Goal: Information Seeking & Learning: Learn about a topic

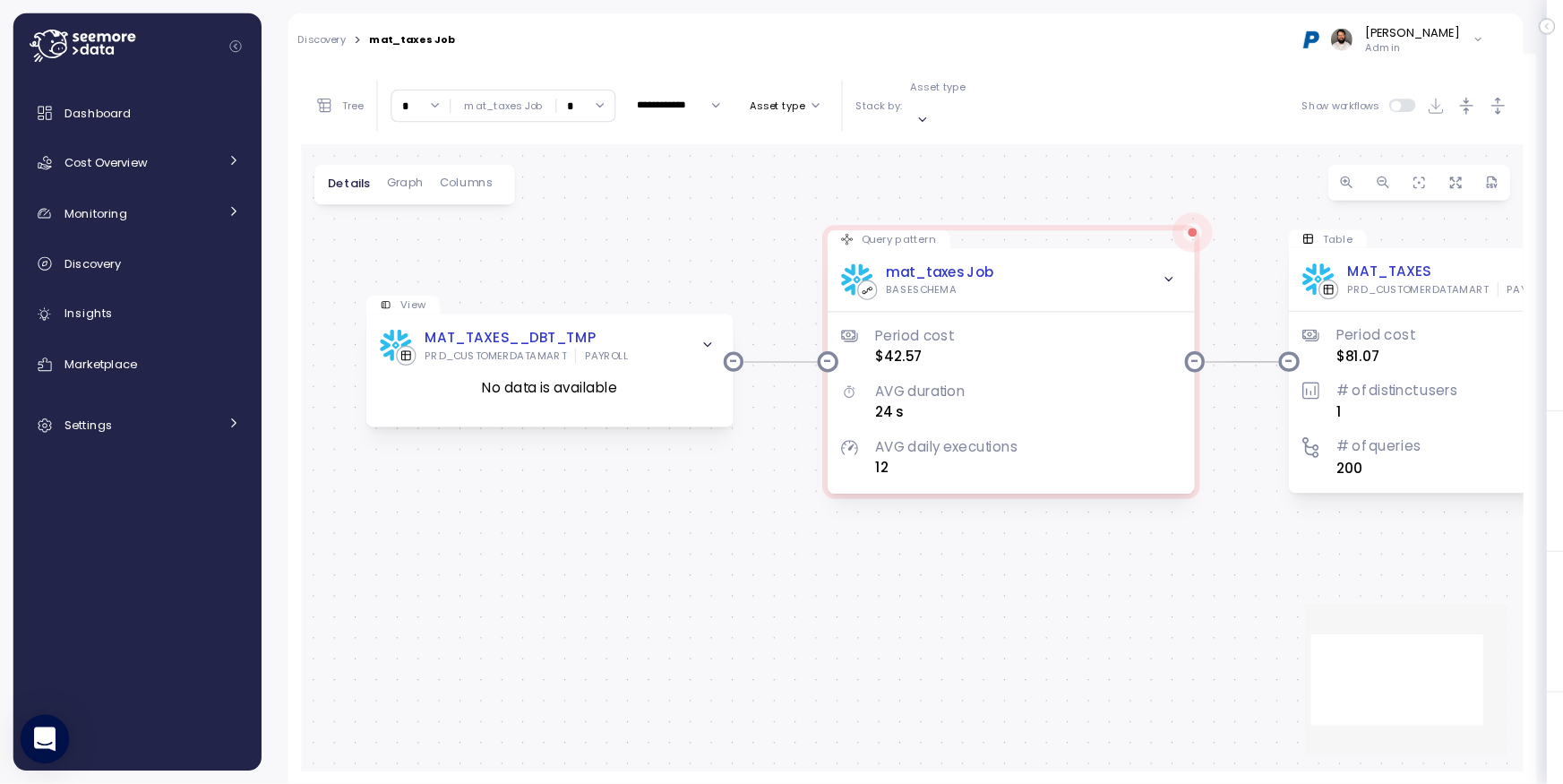
scroll to position [343, 0]
click at [535, 147] on div "View MAT_TAXES__DBT_TMP PRD_CUSTOMERDATAMART PAYROLL No data is available Query…" at bounding box center [803, 403] width 1076 height 553
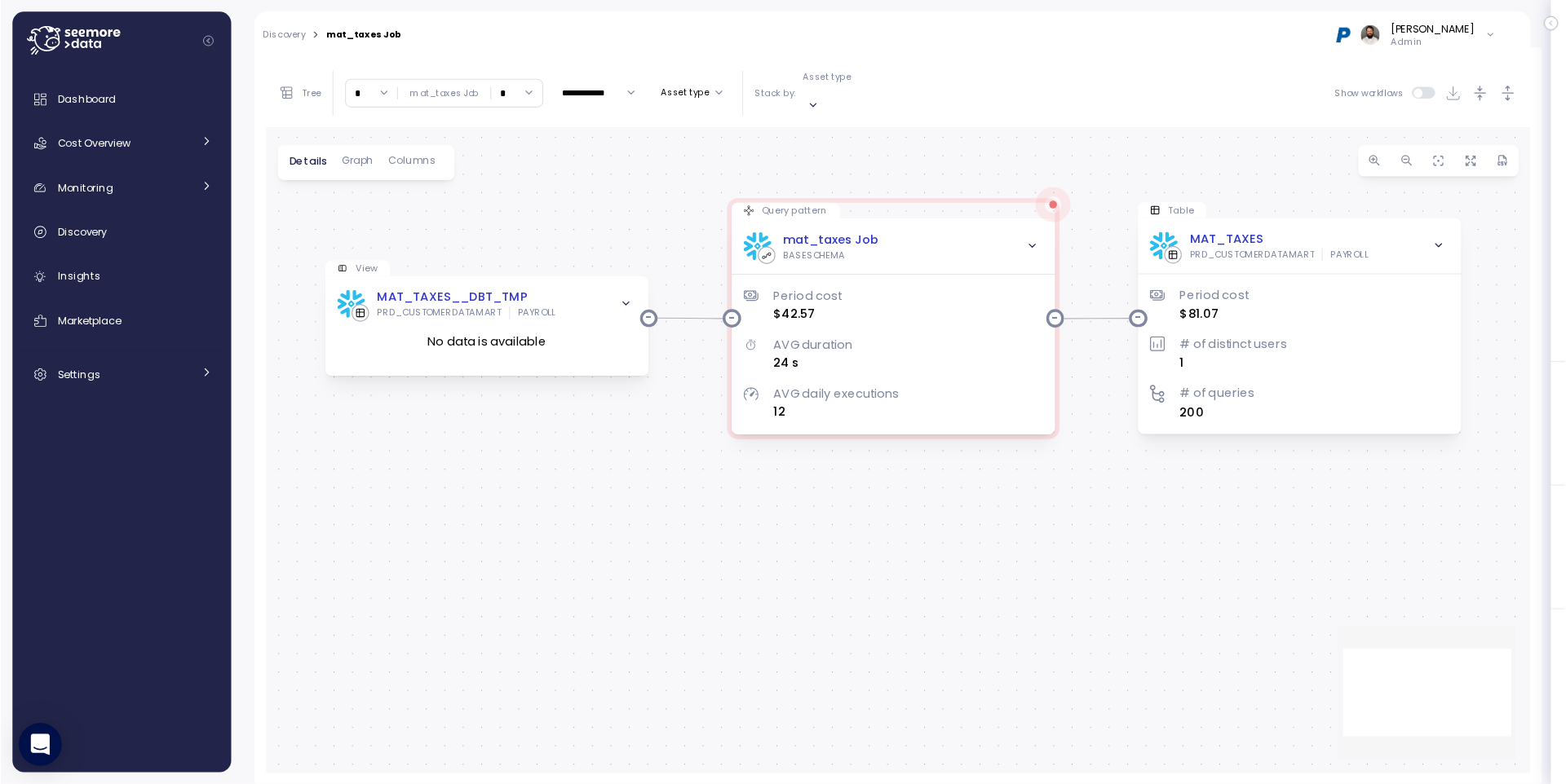
scroll to position [313, 0]
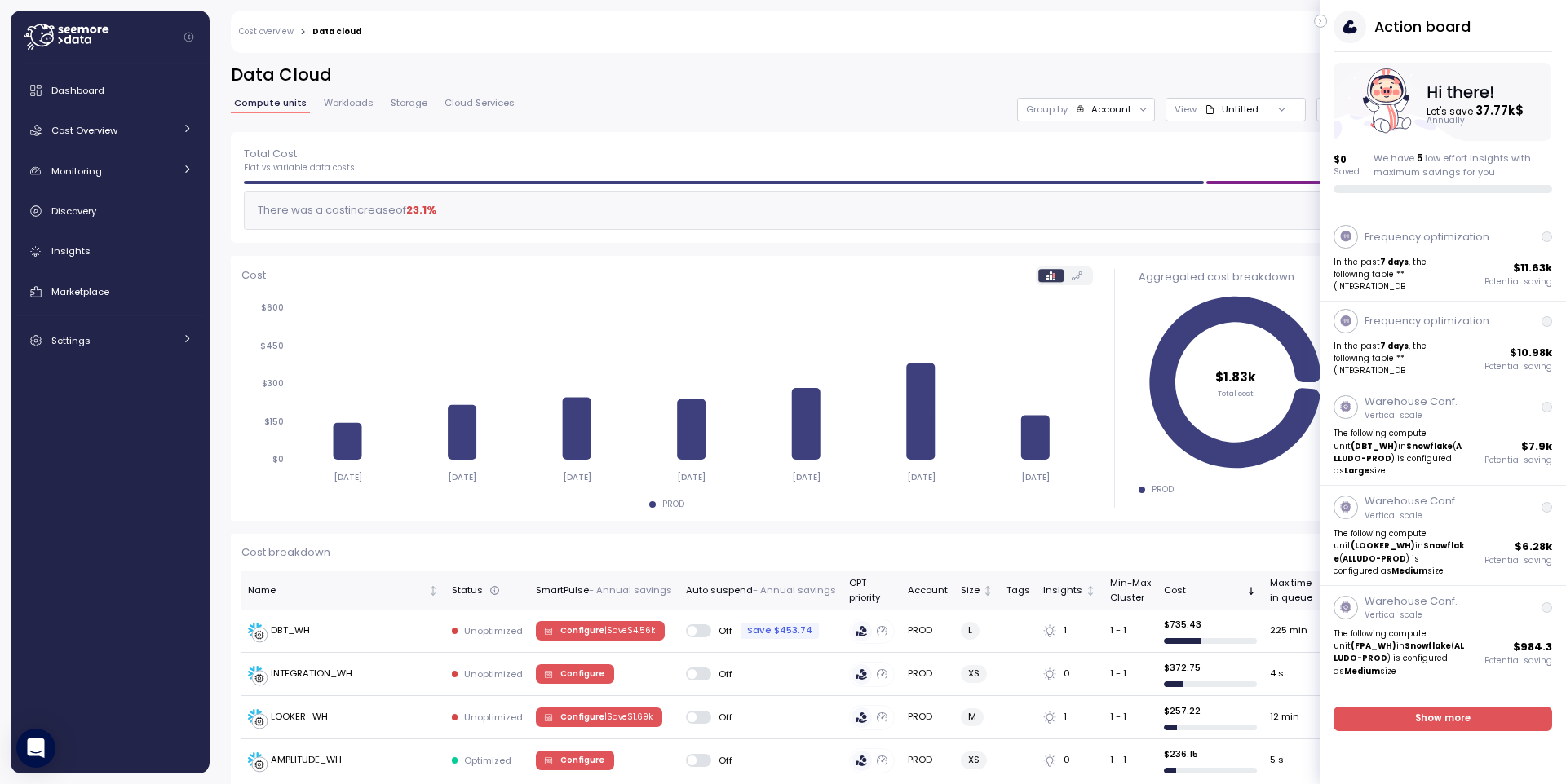
click at [1317, 21] on icon "button" at bounding box center [1321, 21] width 7 height 20
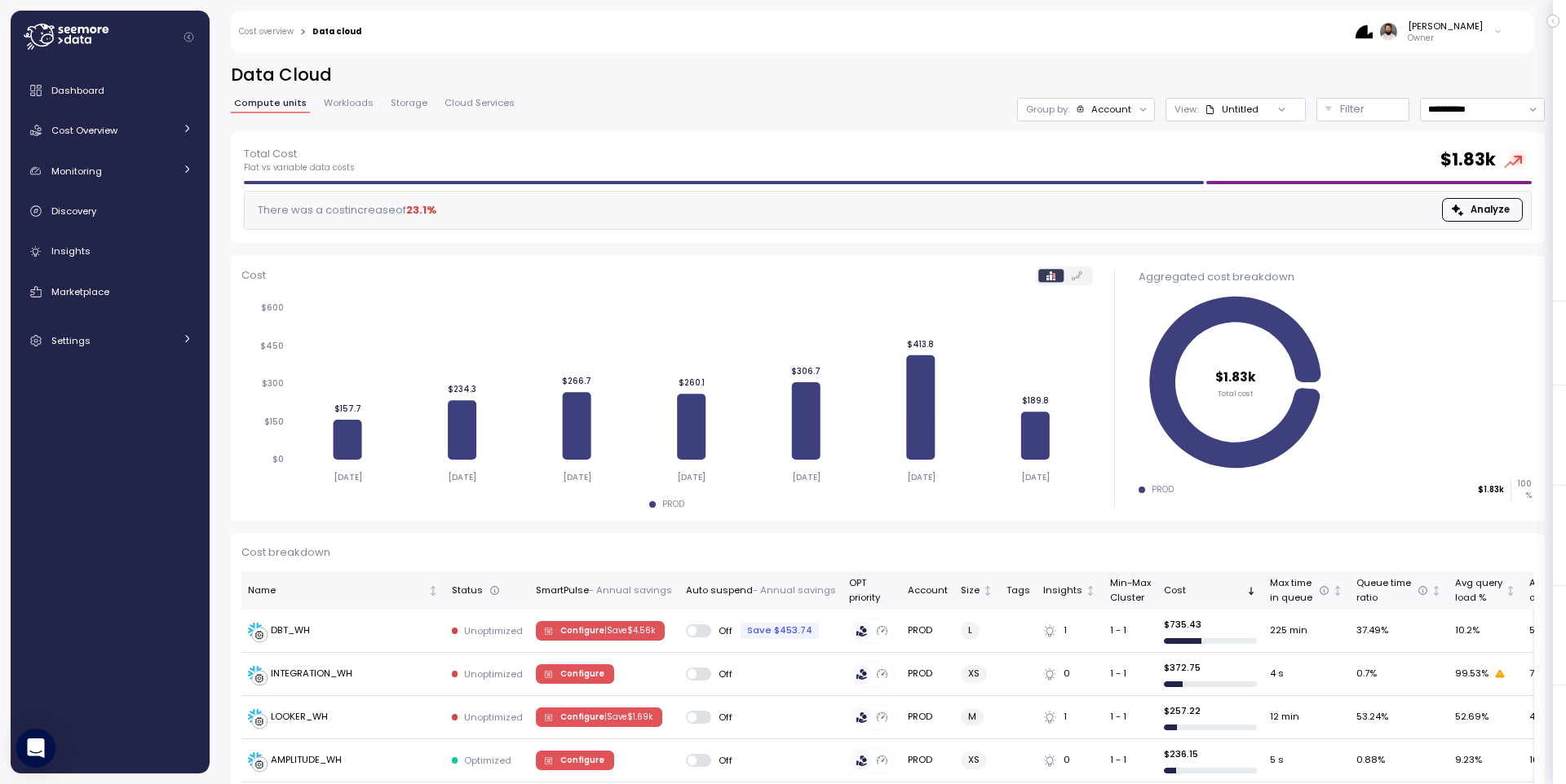
click at [1056, 115] on p "Group by:" at bounding box center [1048, 109] width 43 height 13
drag, startPoint x: 932, startPoint y: 104, endPoint x: 921, endPoint y: 106, distance: 11.2
click at [926, 104] on div "**********" at bounding box center [887, 109] width 1314 height 23
drag, startPoint x: 165, startPoint y: 129, endPoint x: 162, endPoint y: 163, distance: 34.1
click at [165, 129] on div "Cost Overview" at bounding box center [112, 130] width 122 height 16
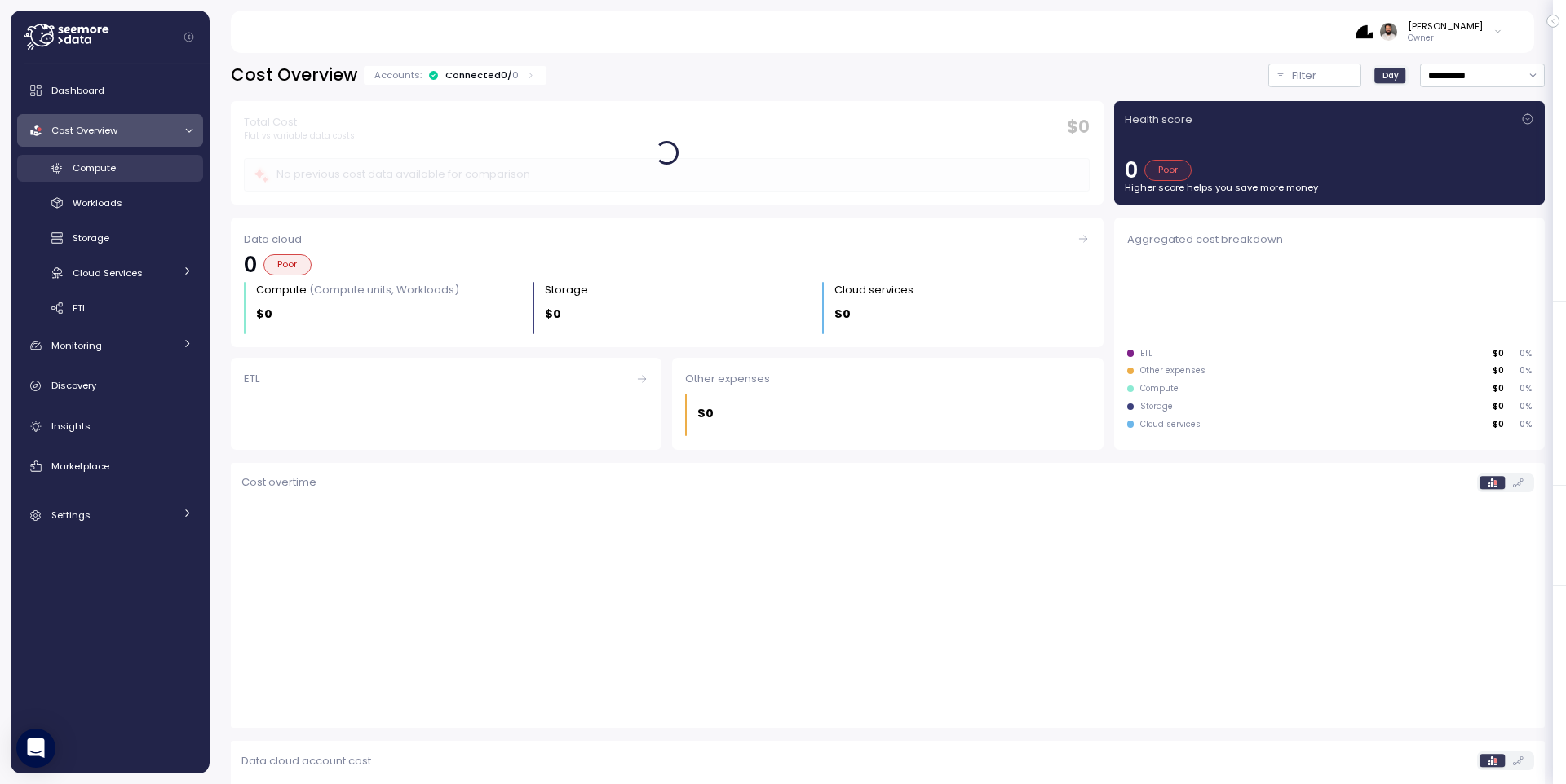
click at [159, 173] on div "Compute" at bounding box center [133, 167] width 120 height 16
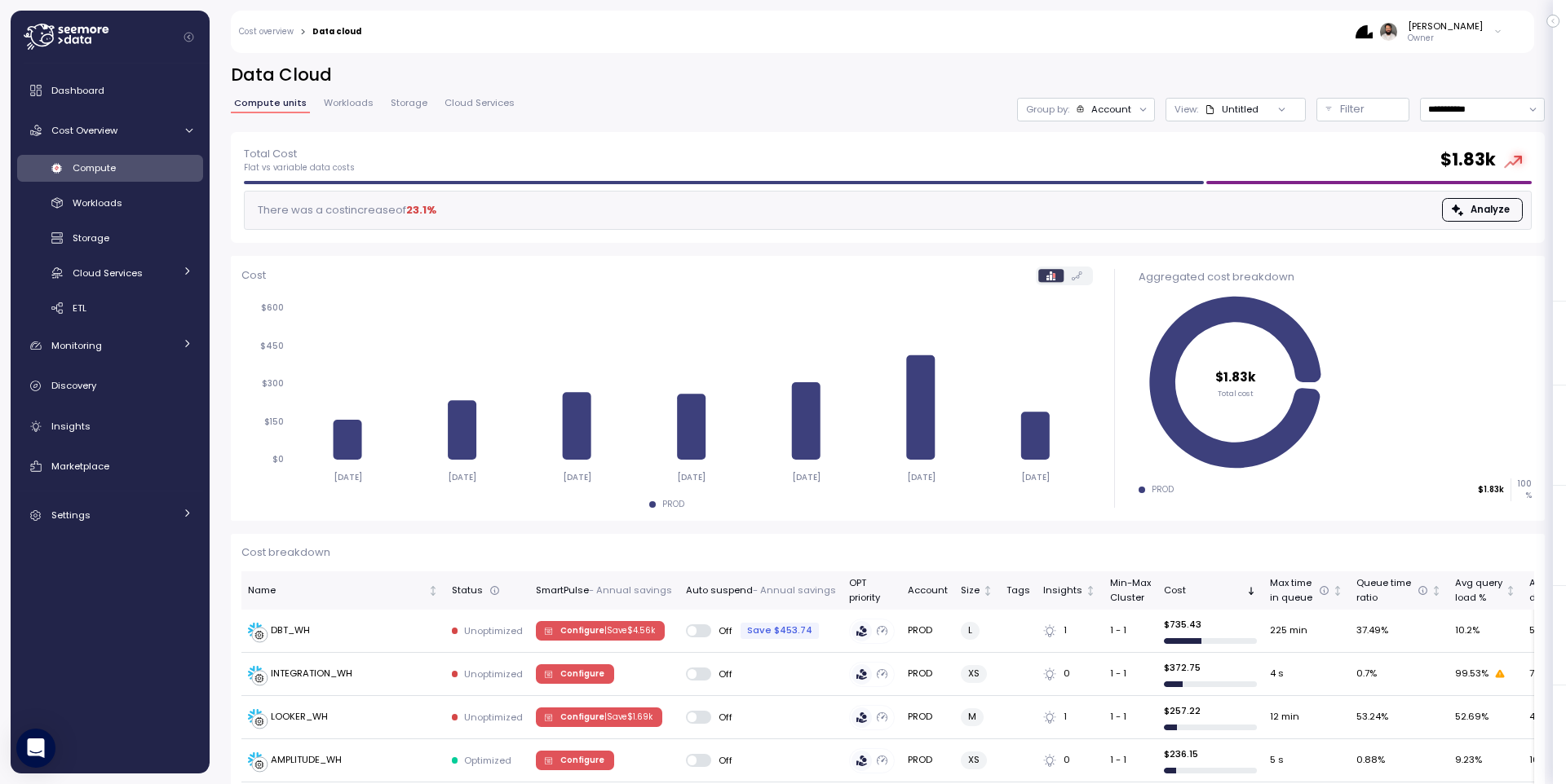
scroll to position [43, 0]
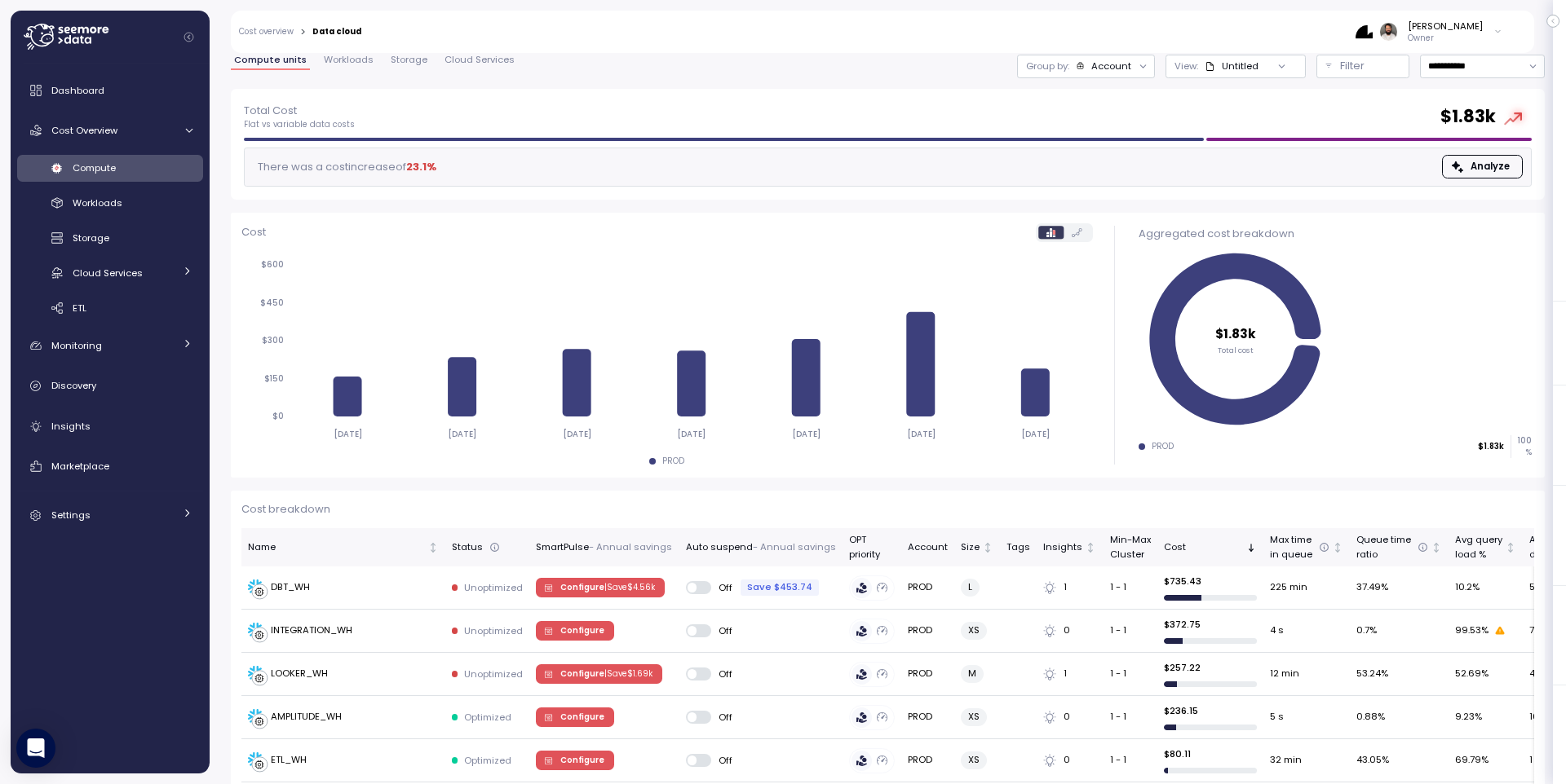
click at [1101, 79] on div "**********" at bounding box center [887, 55] width 1314 height 68
click at [1107, 68] on div "Account" at bounding box center [1111, 66] width 40 height 13
click at [1110, 139] on div "Budget segment" at bounding box center [1086, 130] width 126 height 28
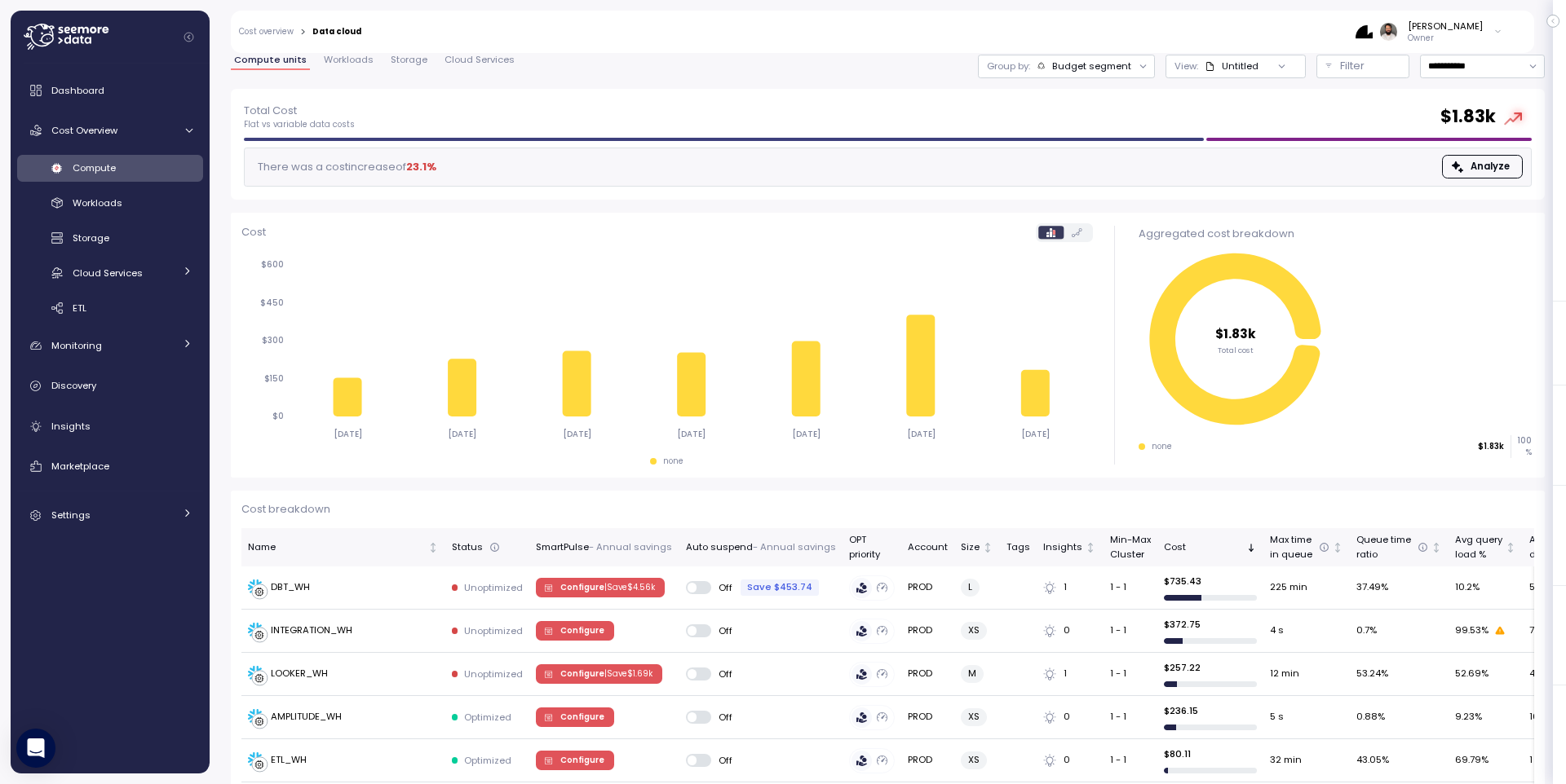
drag, startPoint x: 1113, startPoint y: 68, endPoint x: 1104, endPoint y: 113, distance: 45.9
click at [1112, 69] on div "Budget segment" at bounding box center [1091, 66] width 79 height 13
click at [1101, 154] on p "Compute unit" at bounding box center [1076, 156] width 64 height 13
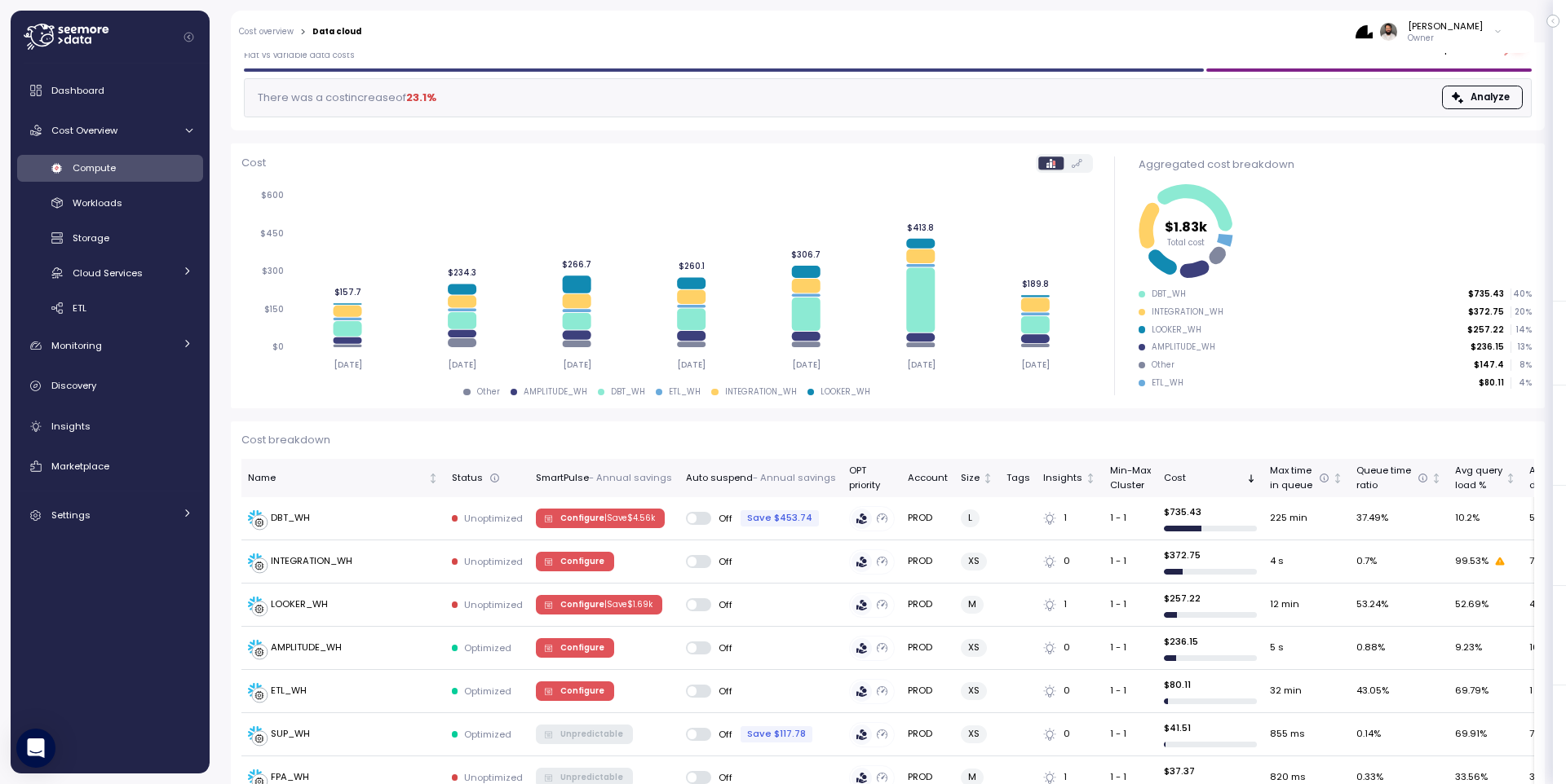
scroll to position [114, 0]
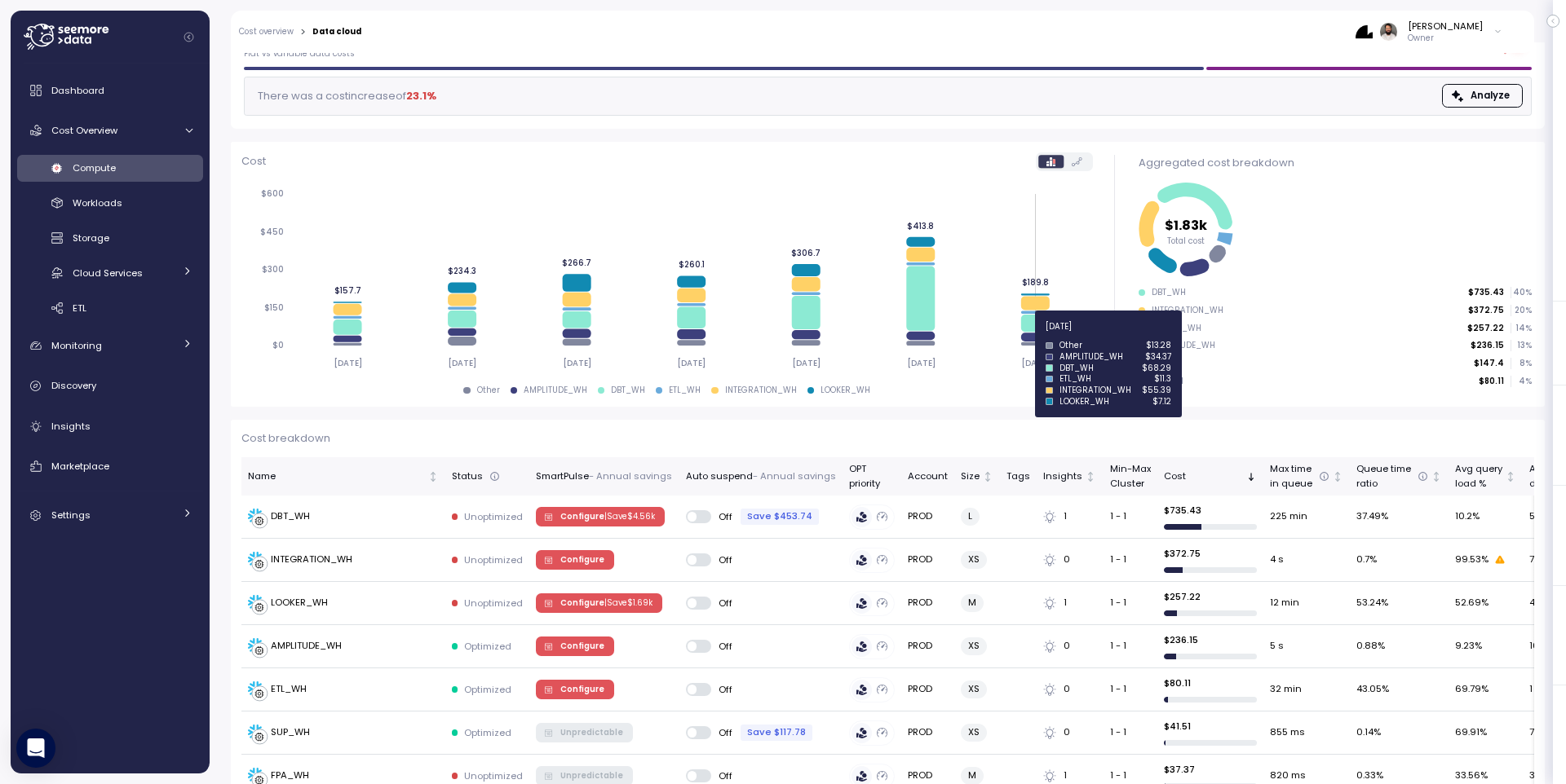
click at [1030, 336] on icon at bounding box center [1035, 337] width 29 height 9
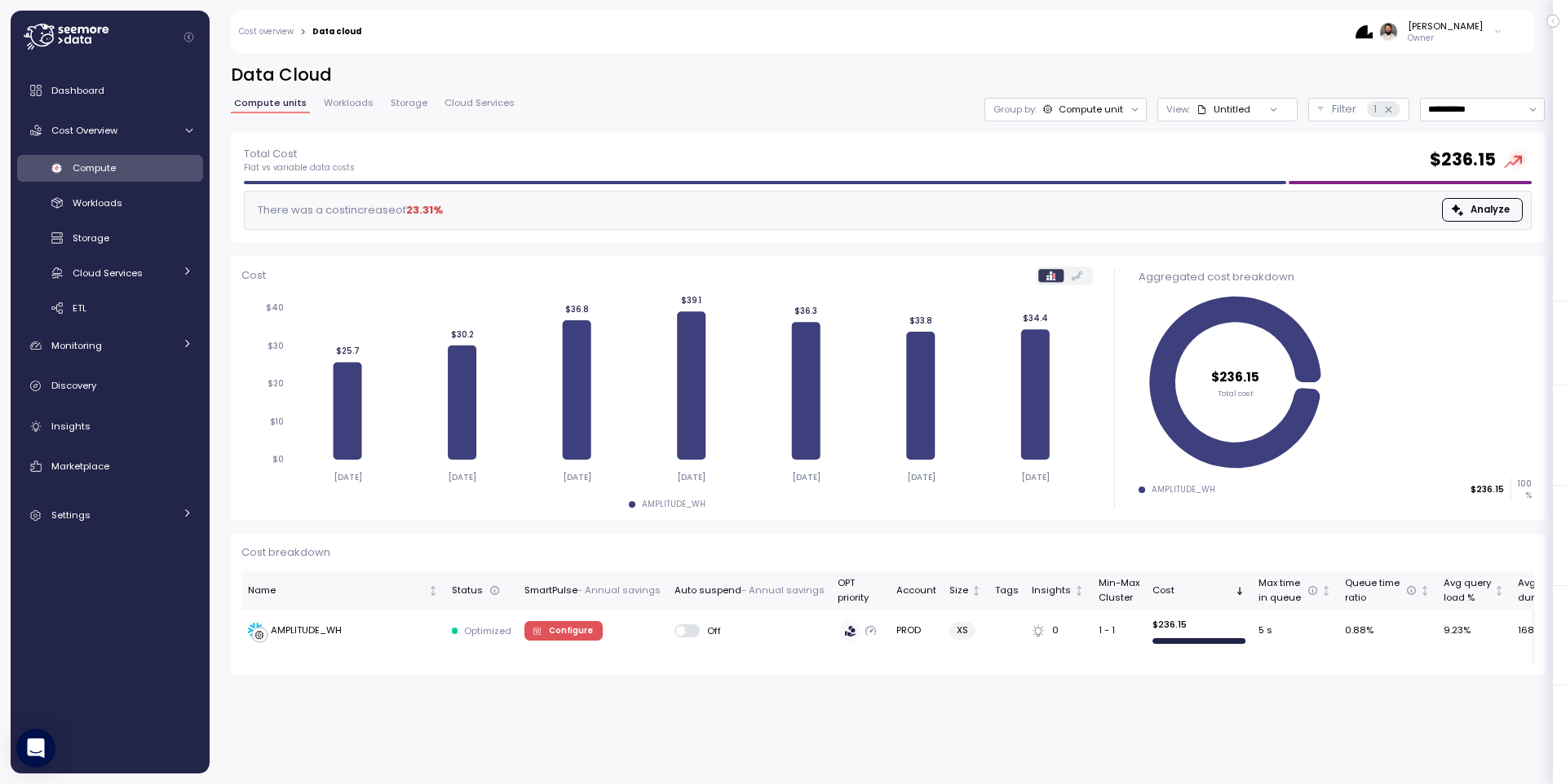
click at [1067, 107] on div "Compute unit" at bounding box center [1091, 109] width 64 height 13
click at [1444, 107] on input "**********" at bounding box center [1483, 109] width 125 height 23
click at [1442, 211] on div "Last 14 days" at bounding box center [1466, 206] width 76 height 13
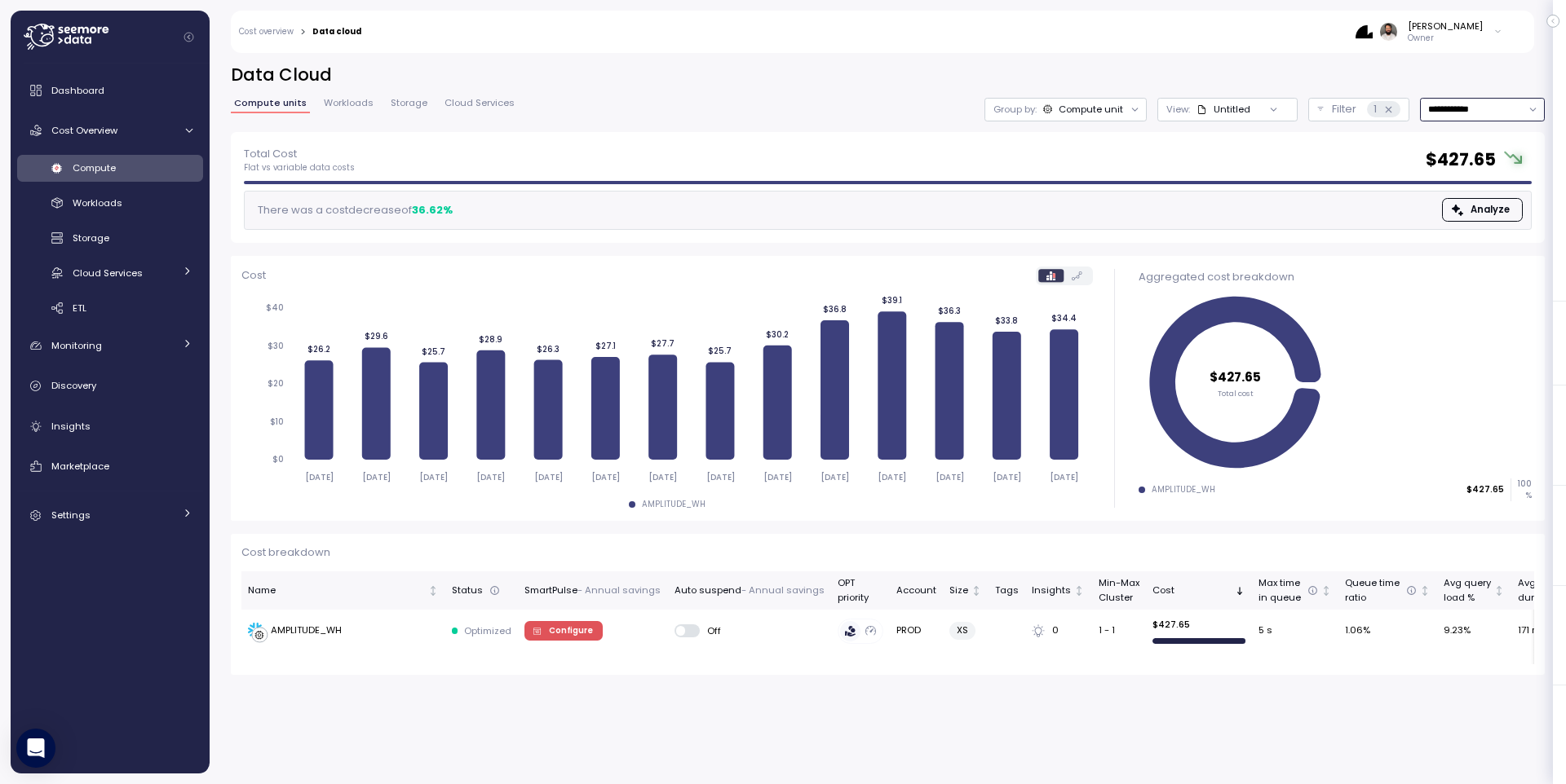
click at [1507, 100] on input "**********" at bounding box center [1483, 109] width 125 height 23
click at [1488, 222] on div "Last 30 days" at bounding box center [1478, 227] width 61 height 13
type input "**********"
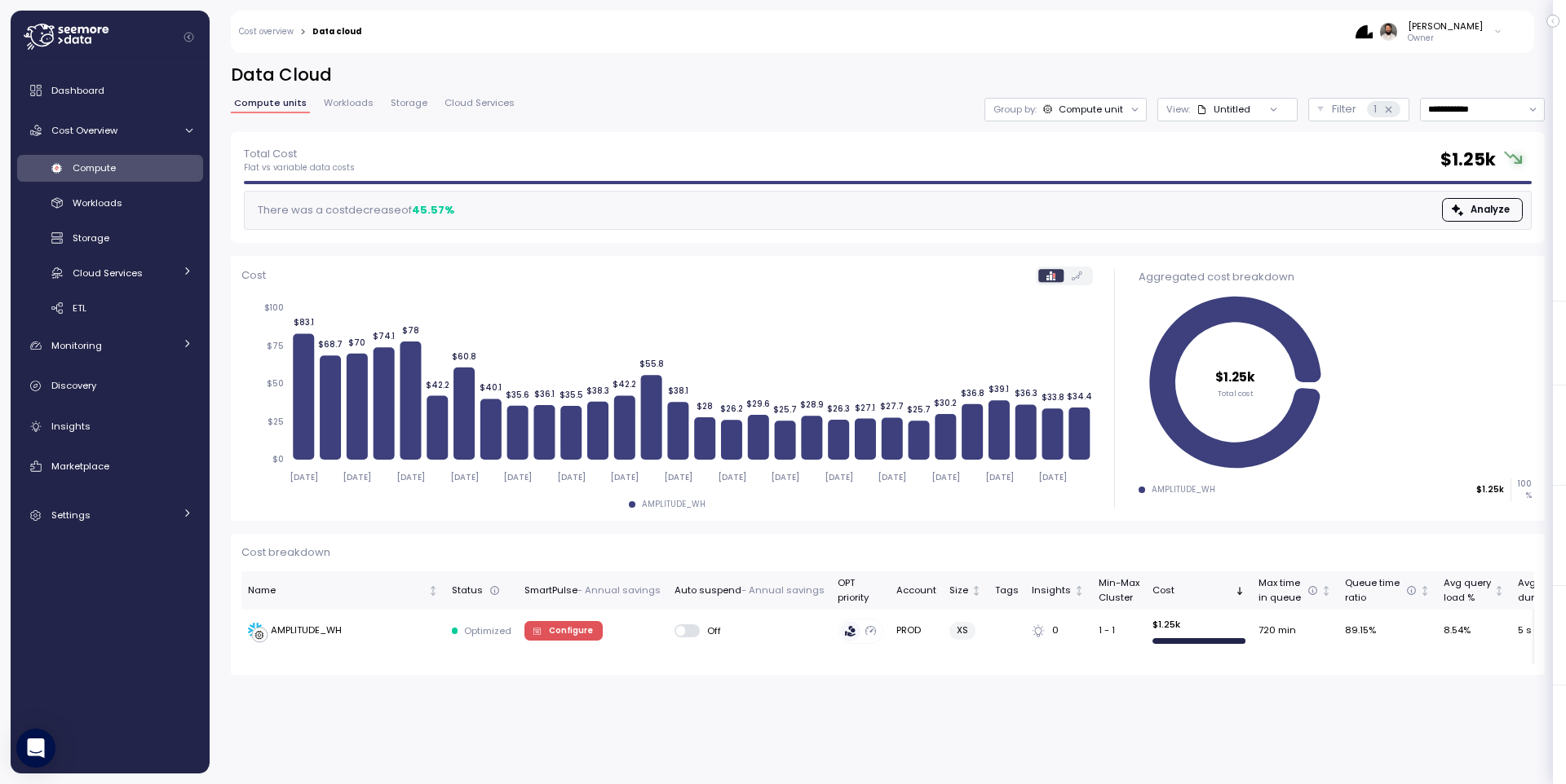
drag, startPoint x: 1075, startPoint y: 92, endPoint x: 1072, endPoint y: 104, distance: 12.4
click at [1074, 94] on div "**********" at bounding box center [887, 97] width 1314 height 68
click at [1072, 104] on div "Compute unit" at bounding box center [1091, 109] width 64 height 13
click at [1476, 102] on input "**********" at bounding box center [1483, 109] width 125 height 23
click at [1136, 66] on h2 "Data Cloud" at bounding box center [887, 75] width 1314 height 23
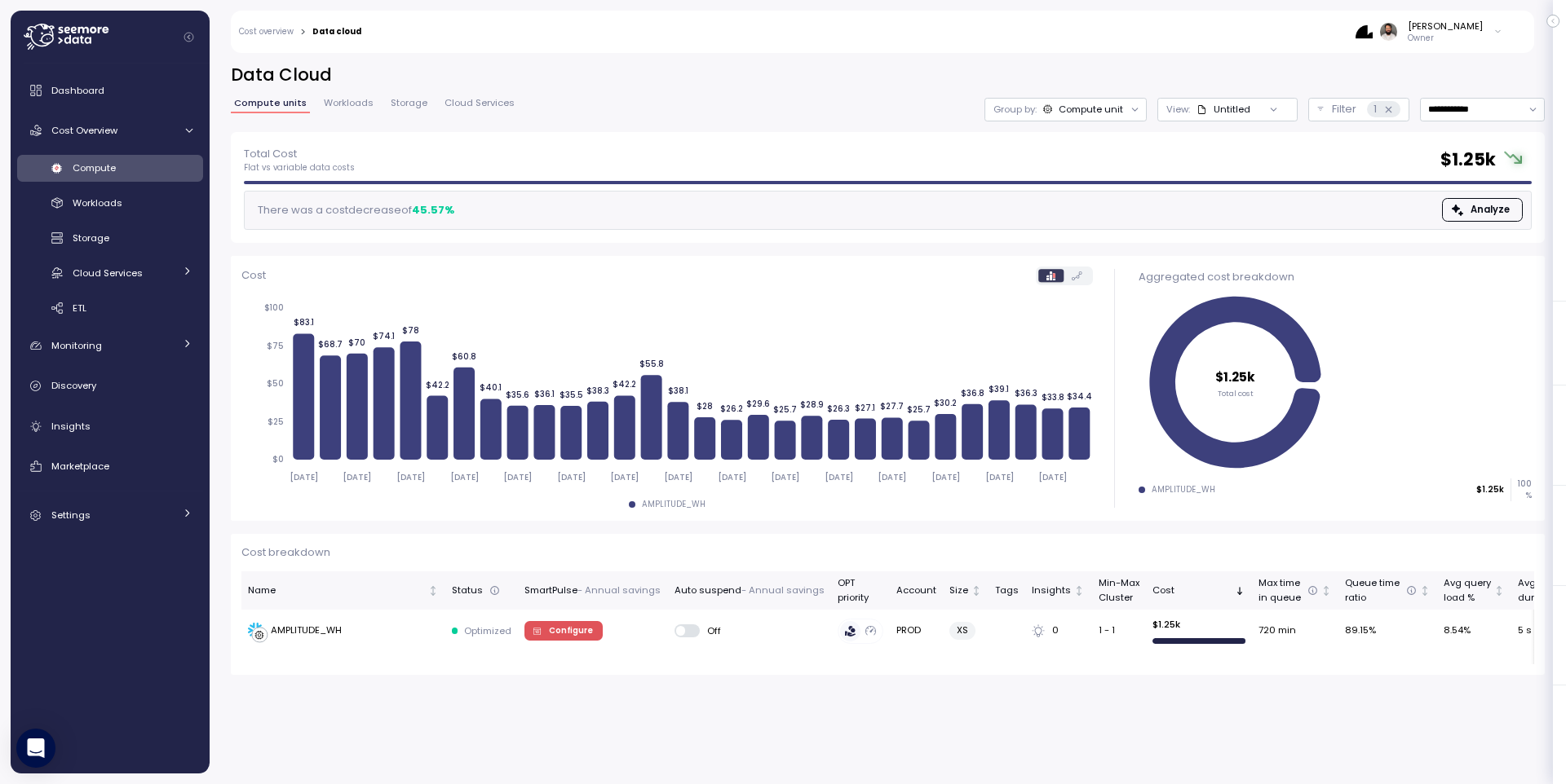
drag, startPoint x: 435, startPoint y: 207, endPoint x: 475, endPoint y: 205, distance: 40.0
click at [475, 205] on div "There was a cost decrease of 45.57 % Analyze" at bounding box center [887, 210] width 1288 height 39
click at [1394, 105] on div "1" at bounding box center [1383, 109] width 34 height 16
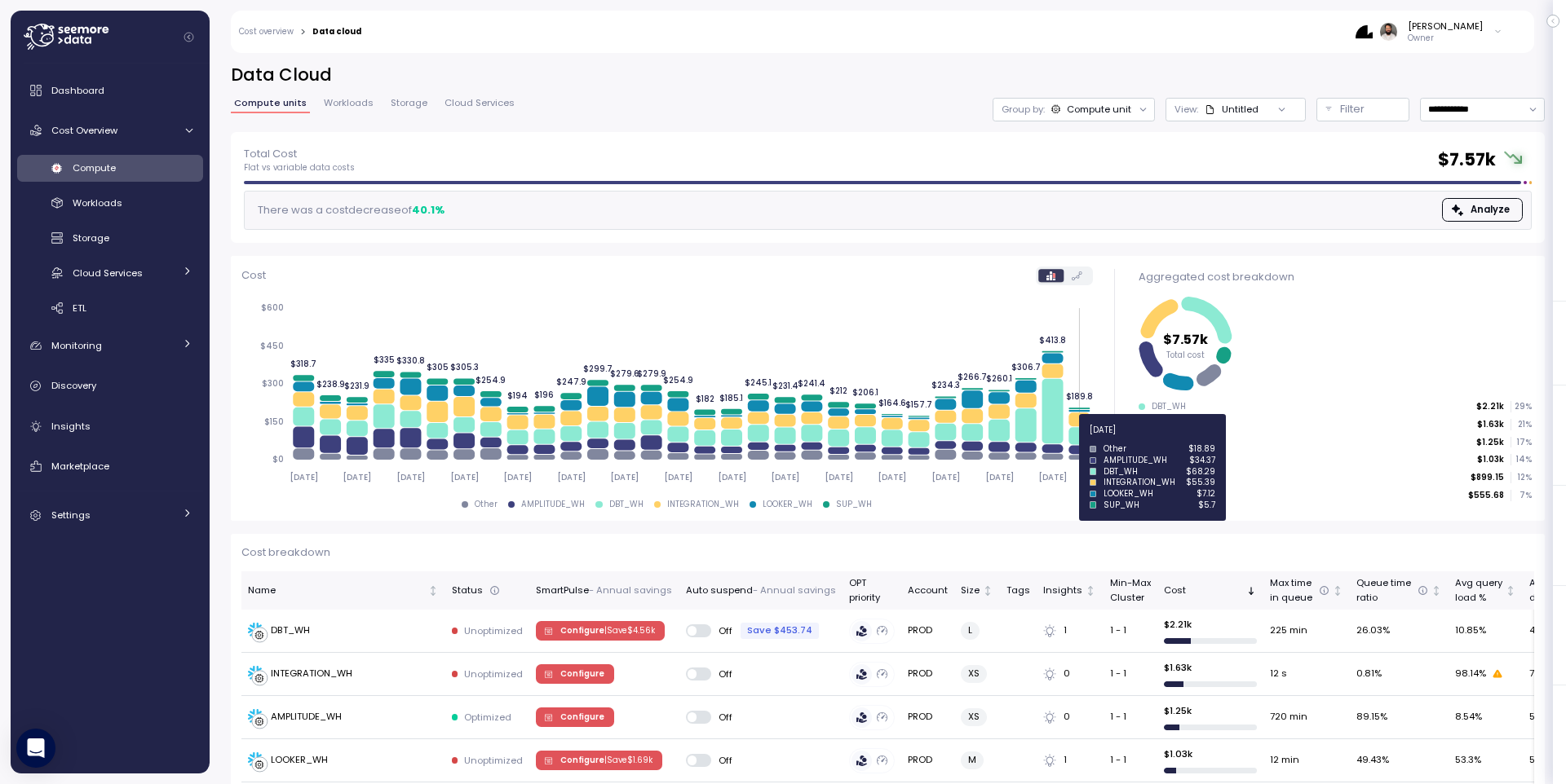
click at [1077, 439] on icon at bounding box center [1079, 436] width 21 height 17
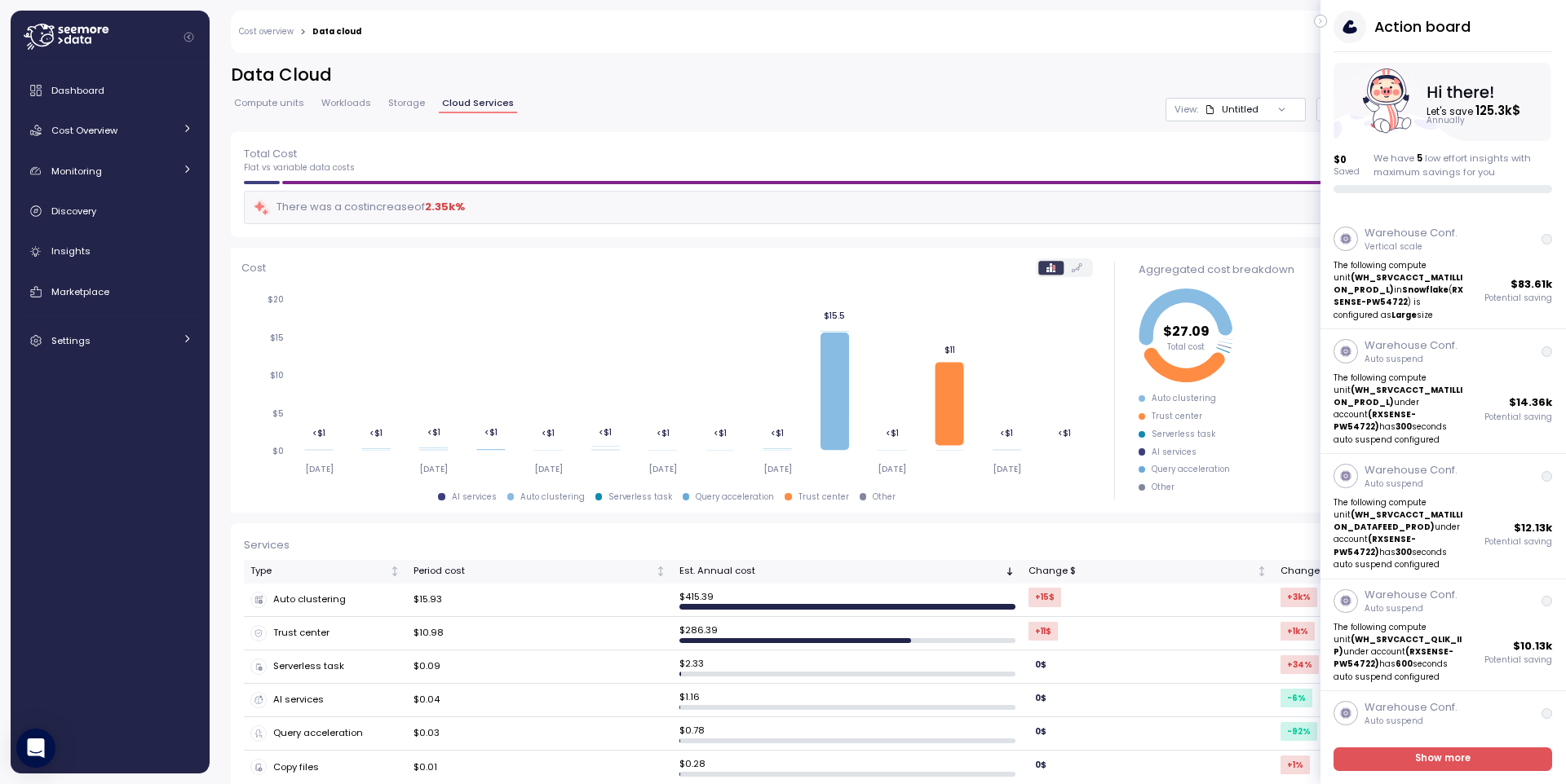
click at [1252, 23] on icon "button" at bounding box center [1321, 21] width 7 height 20
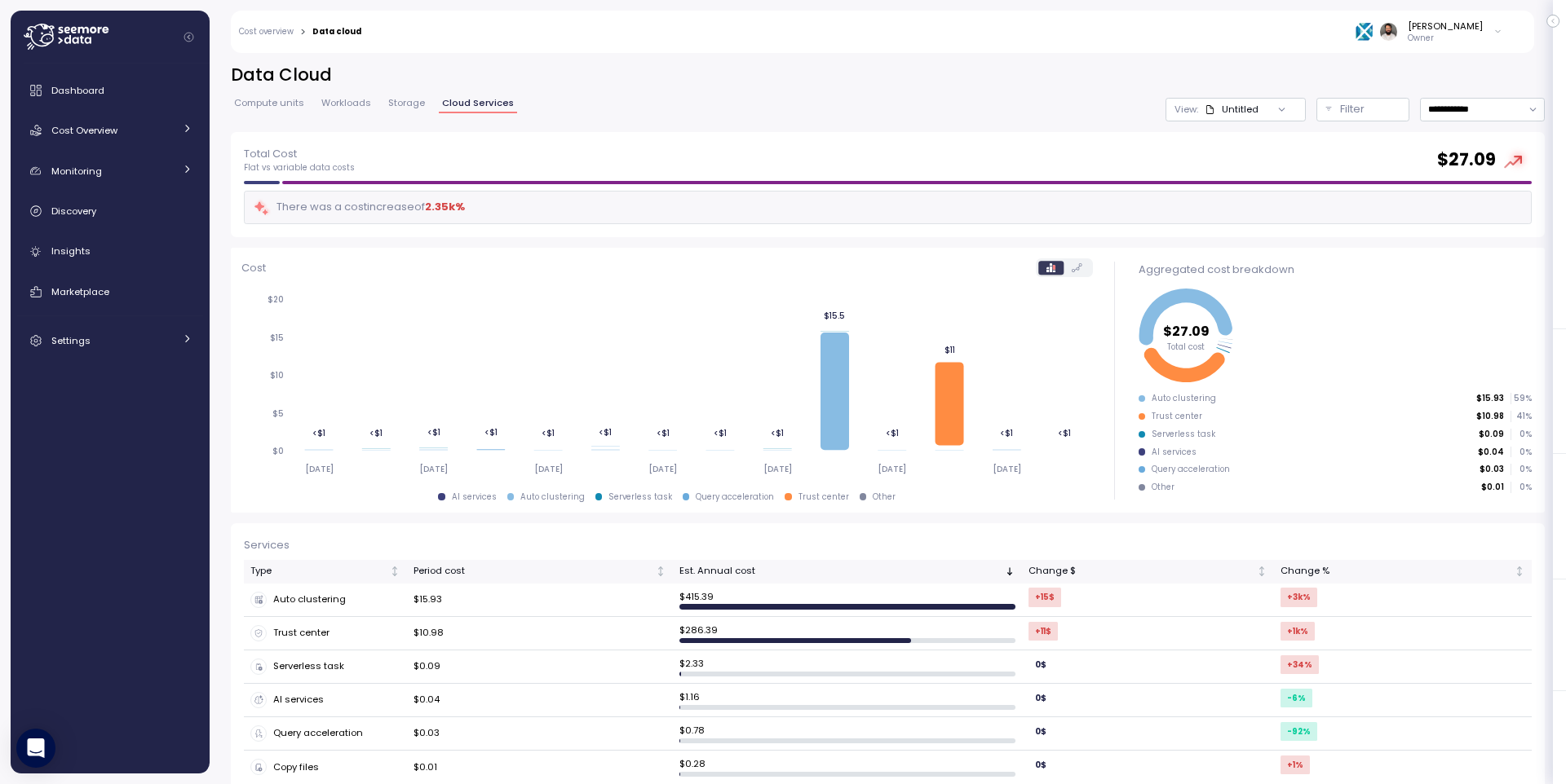
click at [94, 146] on div "Dashboard Cost Overview Compute Workloads Storage Cloud Services Clustering col…" at bounding box center [110, 216] width 186 height 283
click at [103, 142] on link "Cost Overview" at bounding box center [110, 131] width 186 height 33
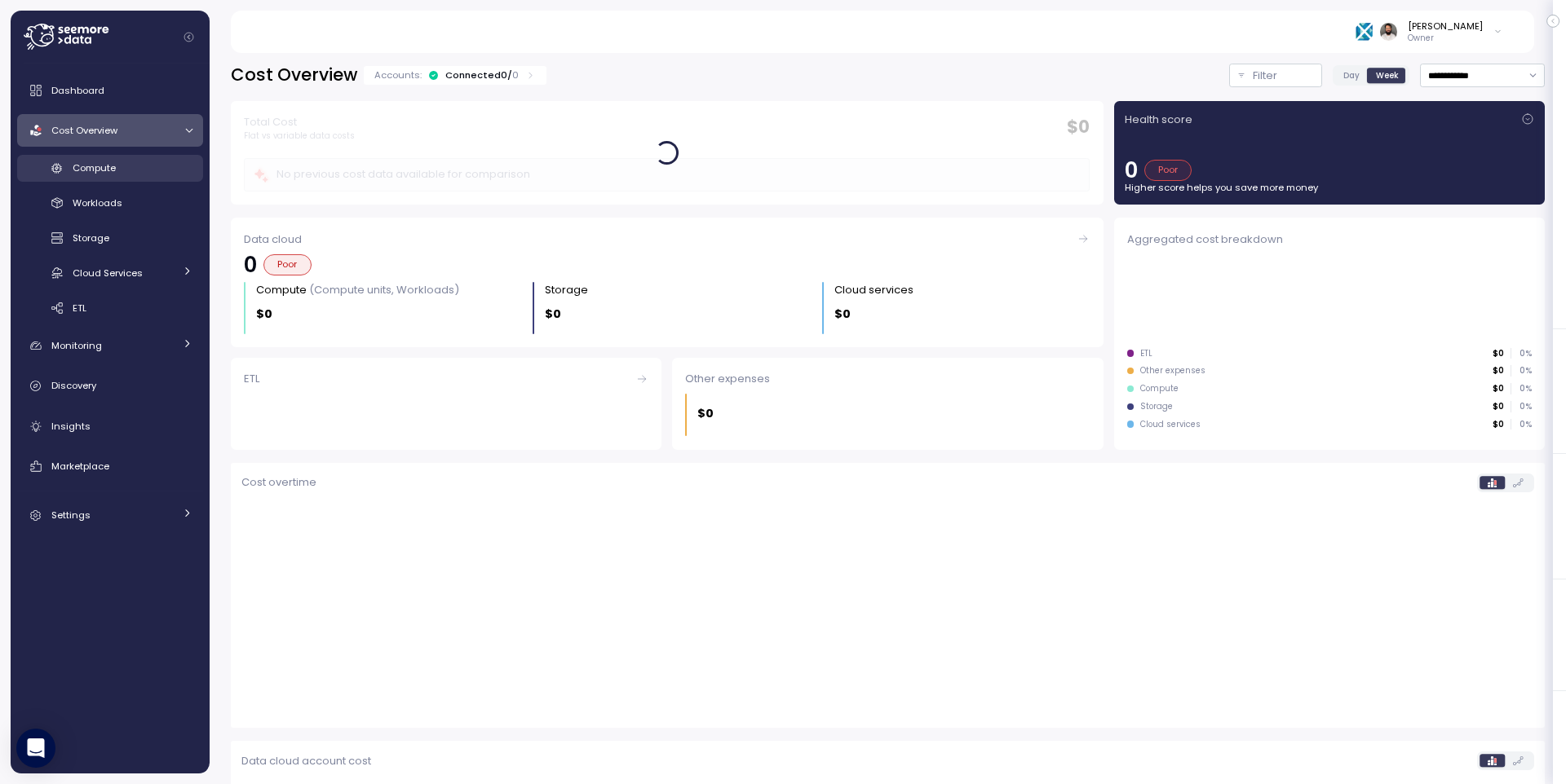
click at [131, 172] on div "Compute" at bounding box center [133, 167] width 120 height 16
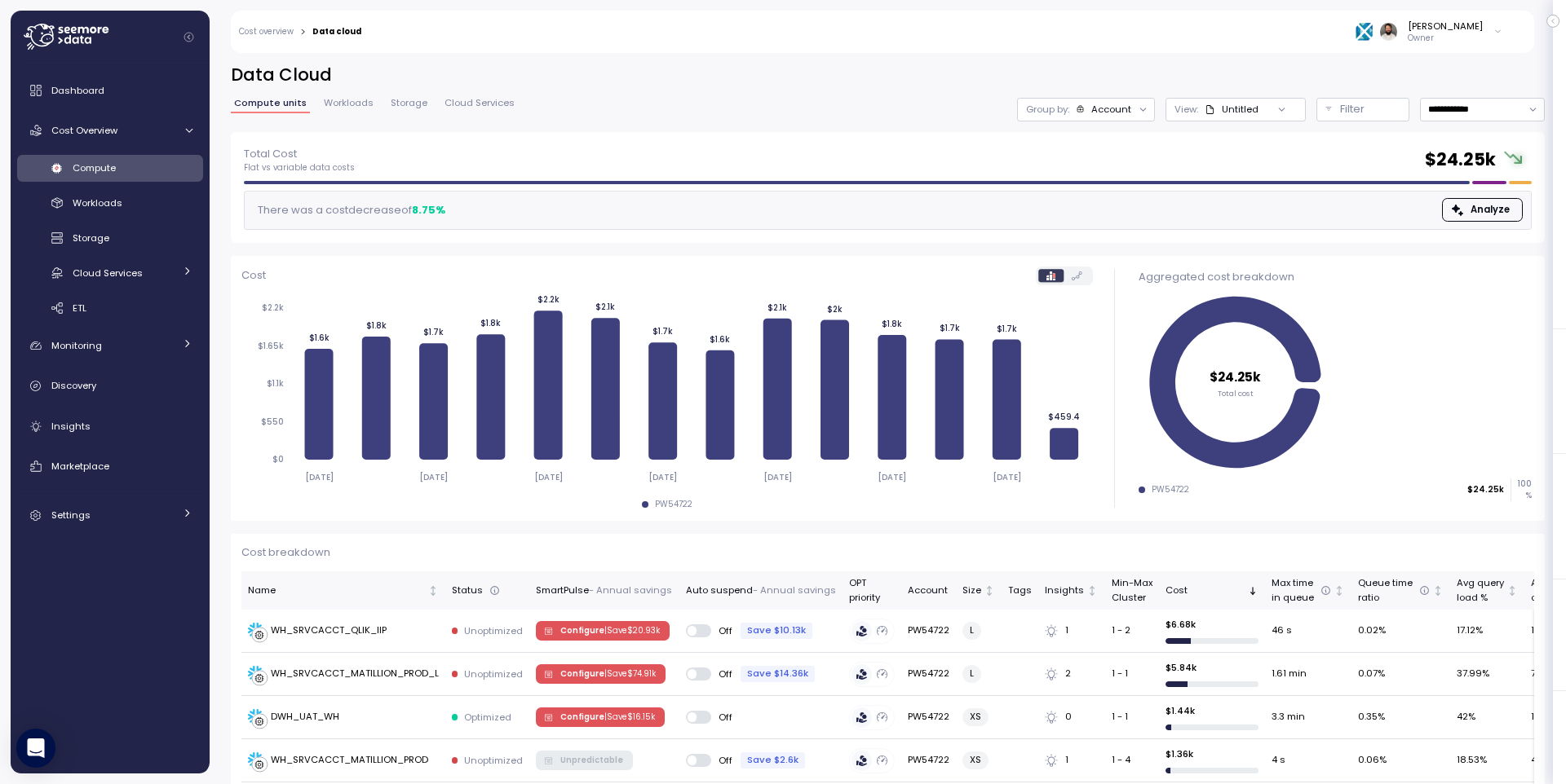
click at [1252, 97] on div "**********" at bounding box center [887, 97] width 1314 height 68
click at [1252, 107] on input "**********" at bounding box center [1483, 109] width 125 height 23
click at [1252, 219] on div "Last 30 days" at bounding box center [1482, 227] width 120 height 21
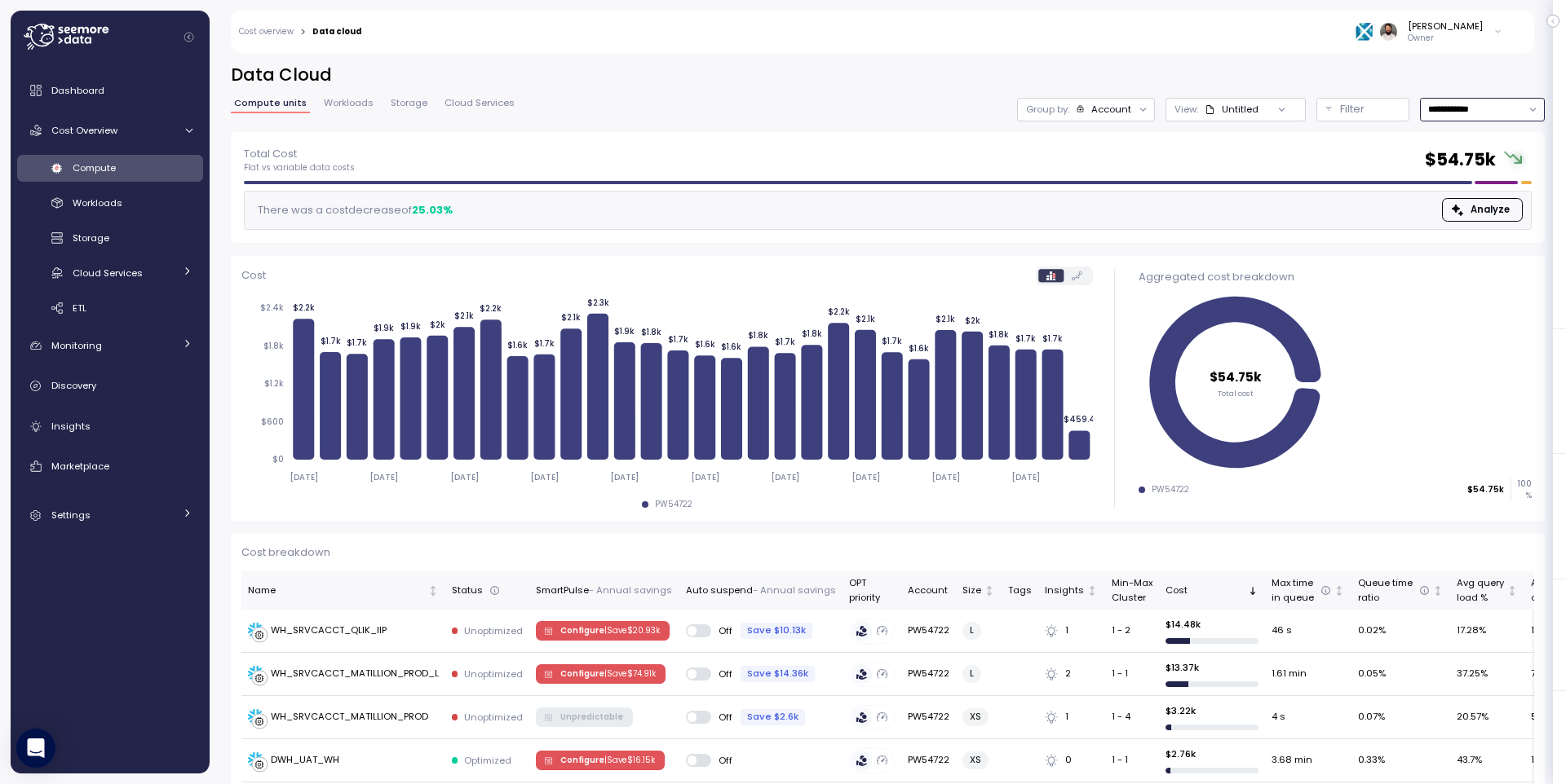
click at [1252, 112] on input "**********" at bounding box center [1483, 109] width 125 height 23
click at [1252, 243] on div "Last 6 months" at bounding box center [1481, 249] width 68 height 13
type input "**********"
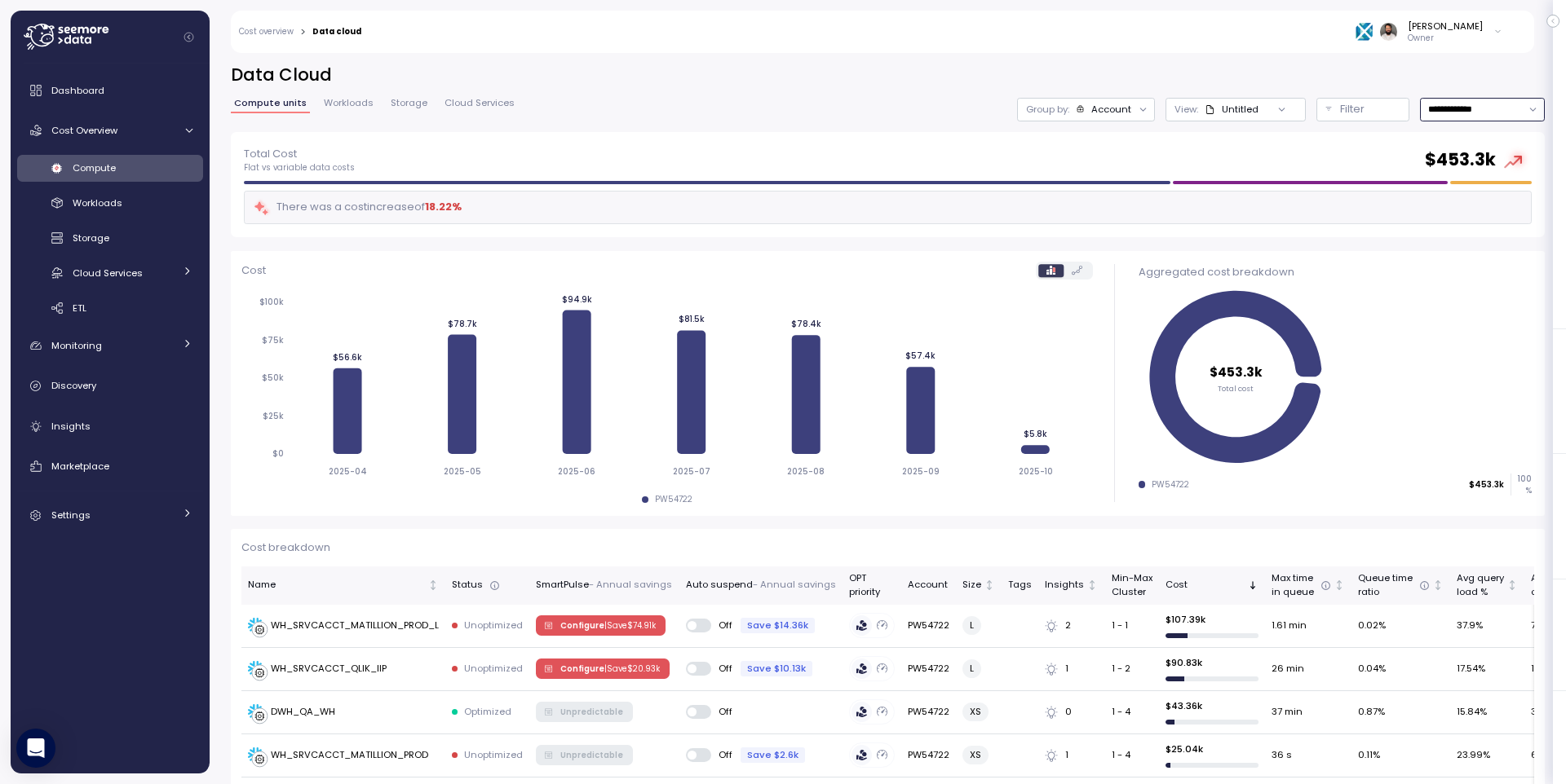
click at [1102, 113] on div "Account" at bounding box center [1111, 109] width 40 height 13
click at [1122, 204] on p "Compute unit" at bounding box center [1095, 199] width 64 height 13
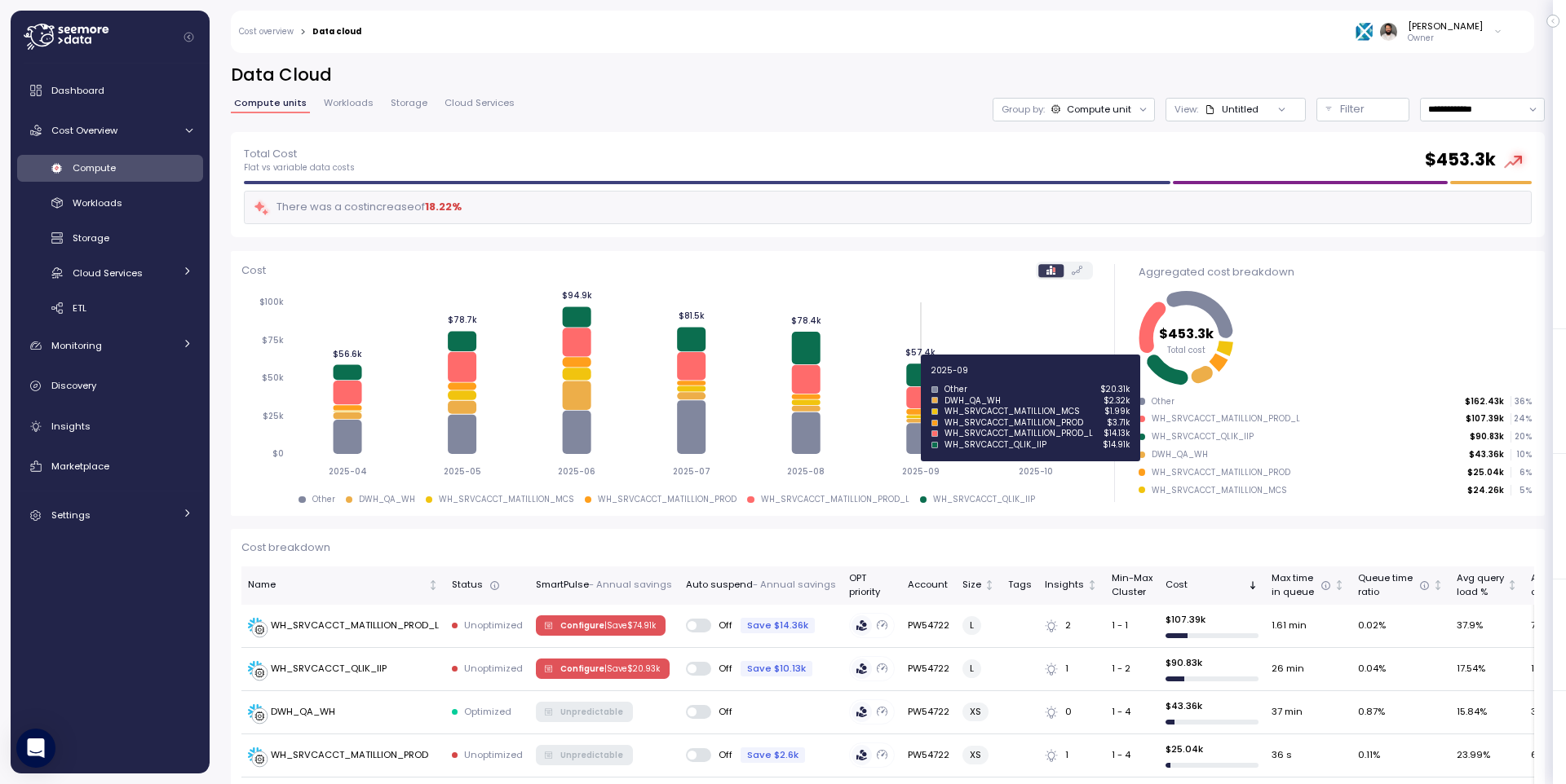
click at [925, 379] on icon at bounding box center [920, 376] width 29 height 23
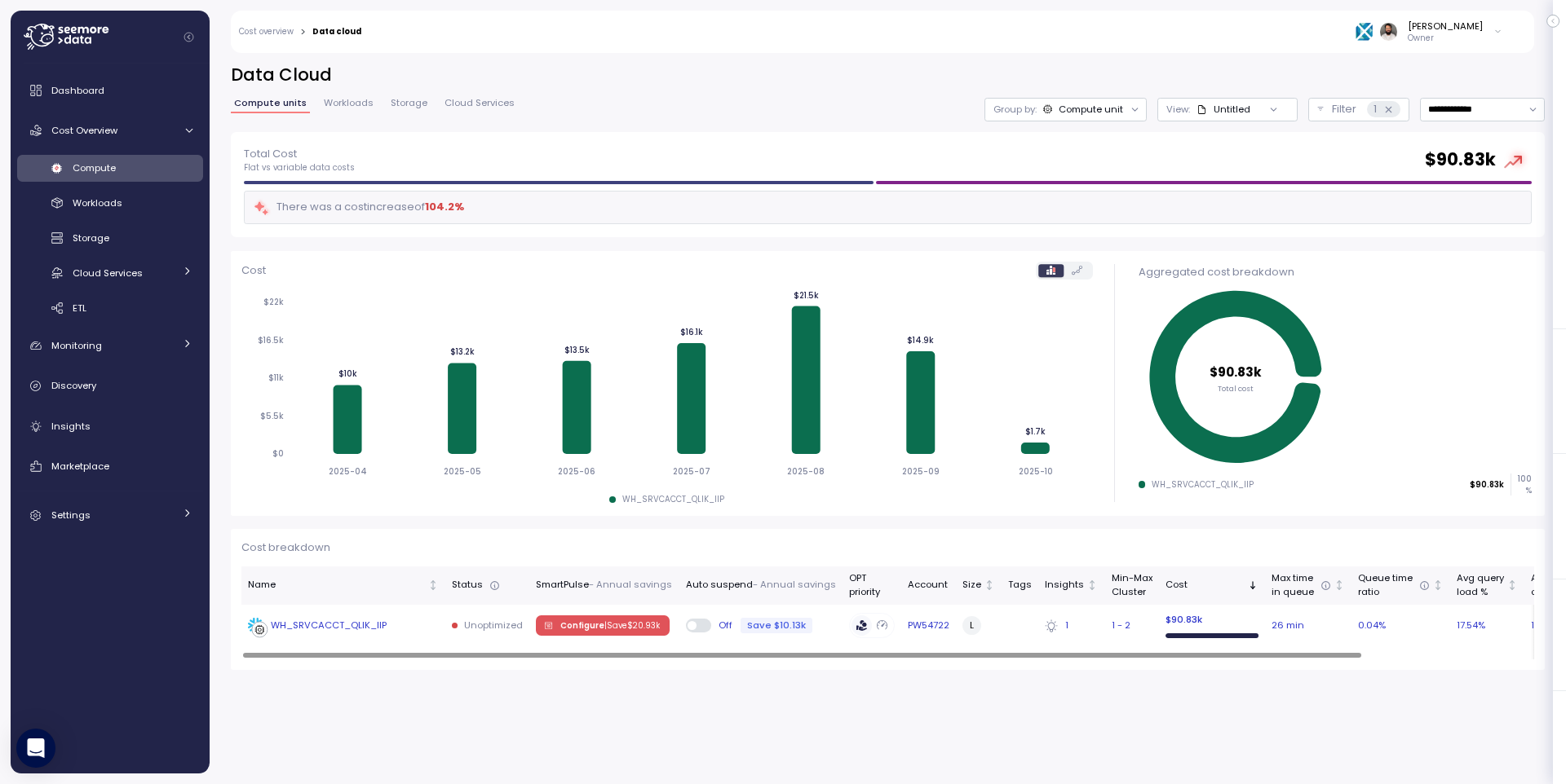
click at [422, 627] on div "WH_SRVCACCT_QLIK_IIP" at bounding box center [343, 625] width 191 height 16
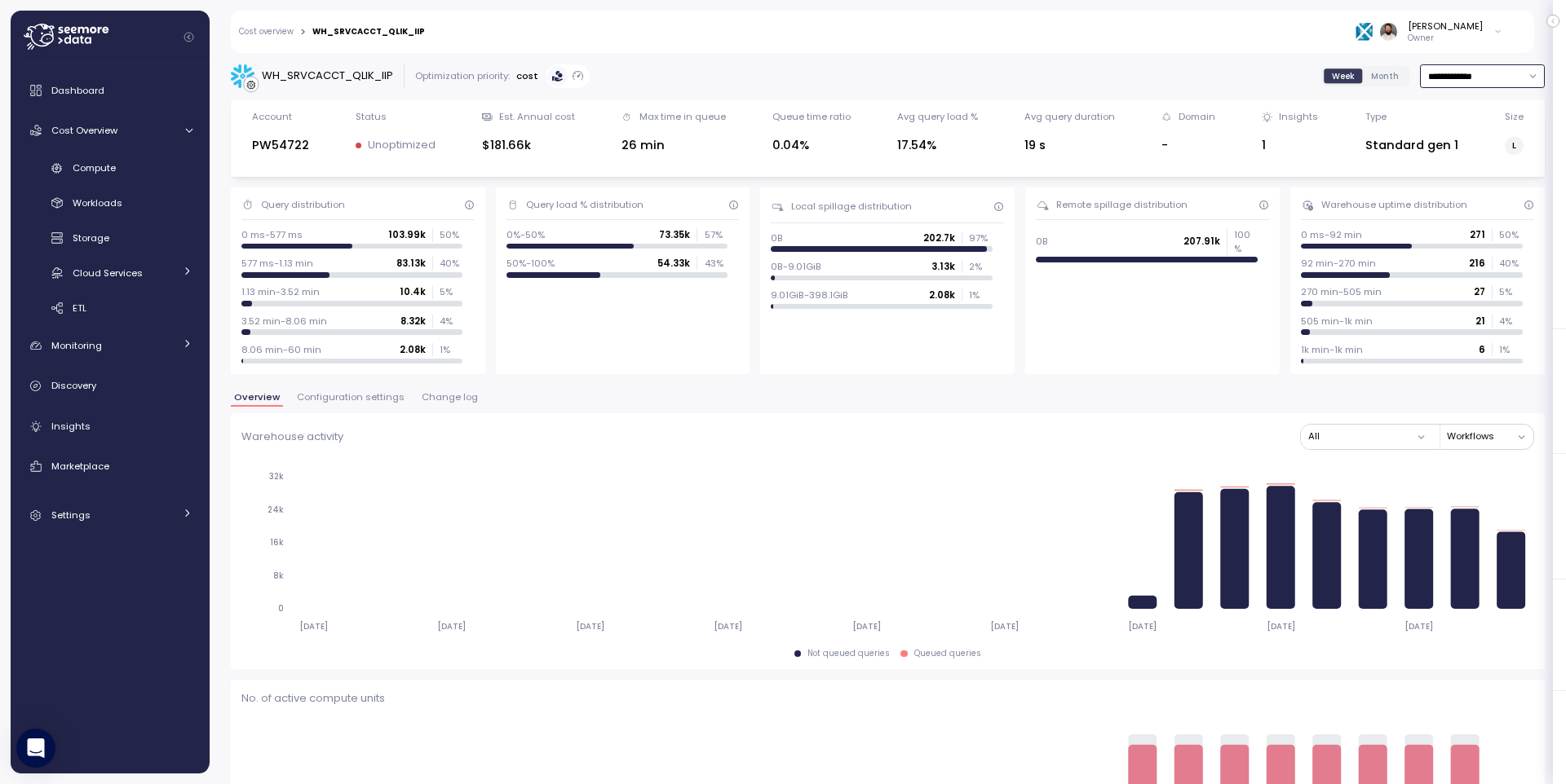
click at [1252, 68] on input "**********" at bounding box center [1483, 75] width 125 height 23
click at [1252, 168] on div "Last 14 days" at bounding box center [1476, 172] width 57 height 13
type input "**********"
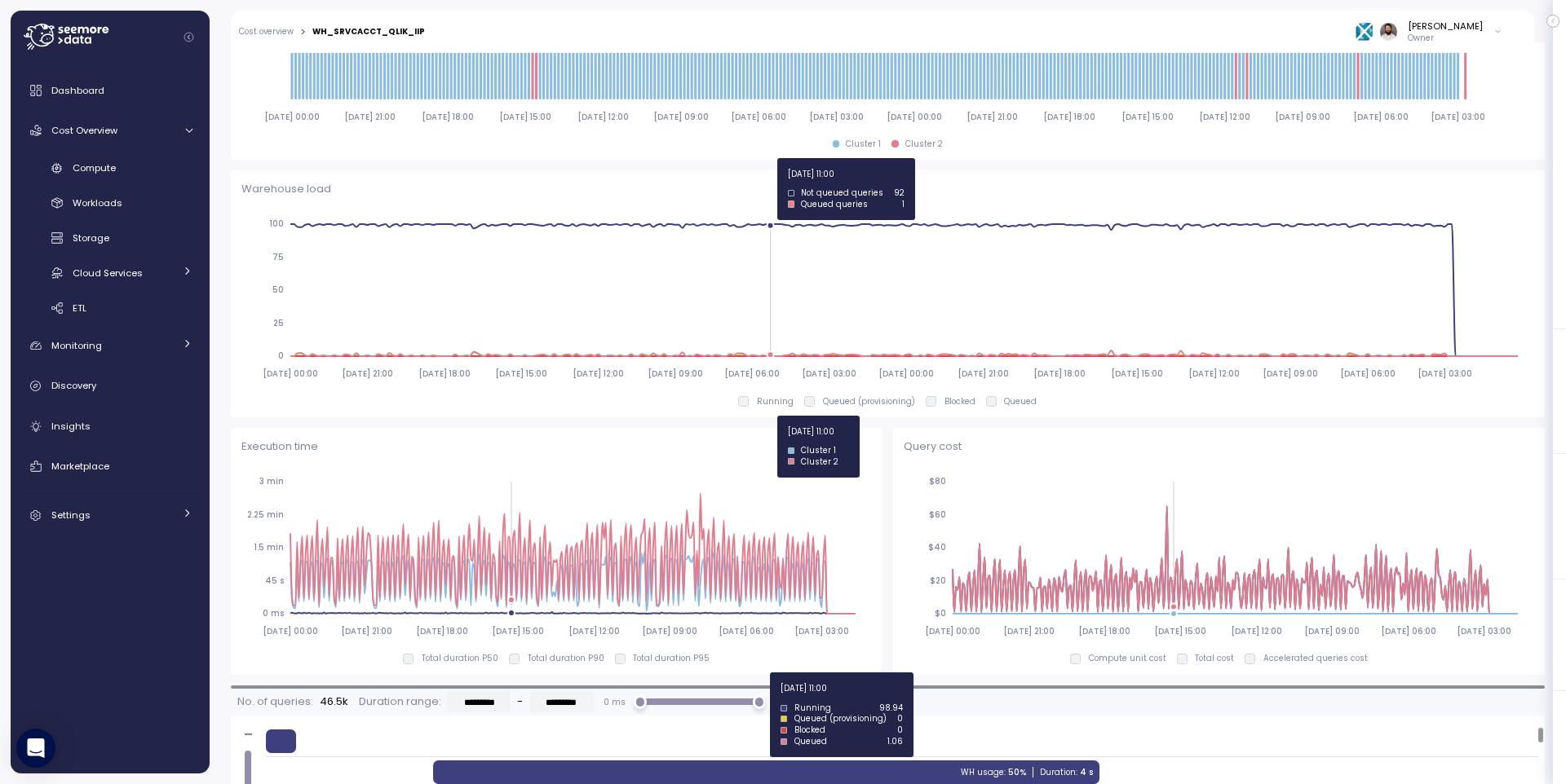
scroll to position [321, 0]
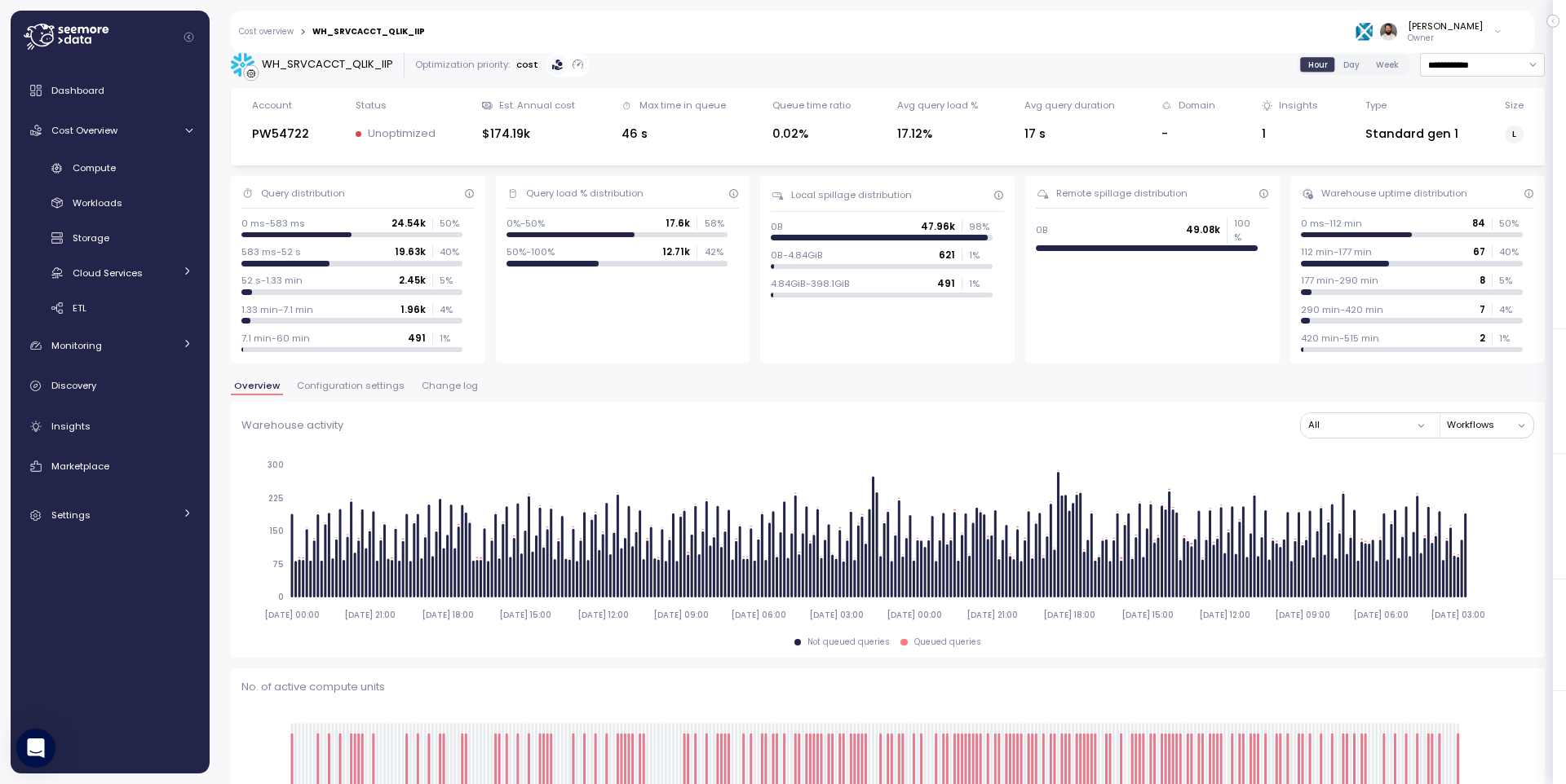
scroll to position [15, 0]
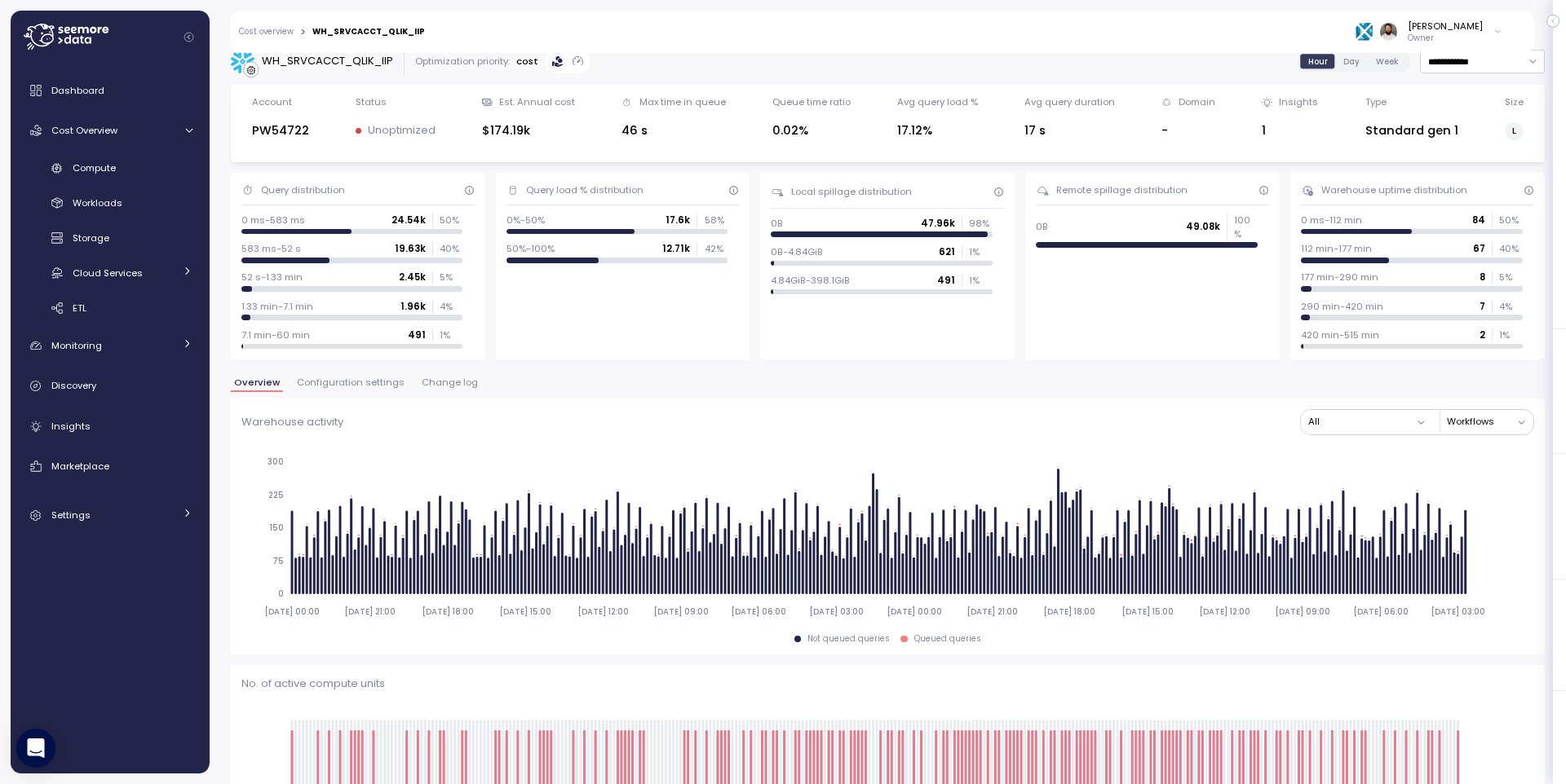
click at [453, 380] on span "Change log" at bounding box center [450, 383] width 56 height 9
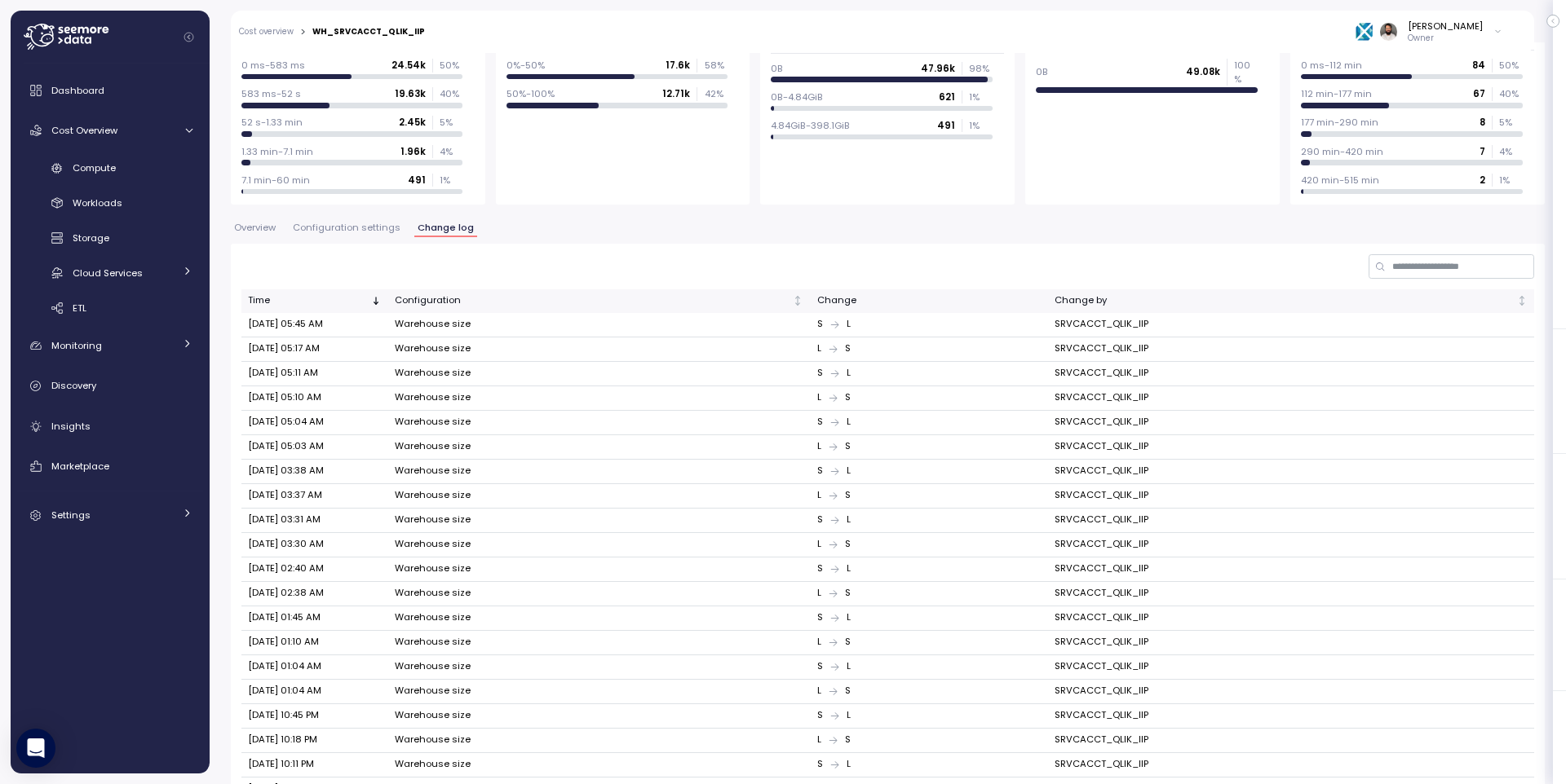
scroll to position [169, 0]
drag, startPoint x: 297, startPoint y: 425, endPoint x: 436, endPoint y: 424, distance: 139.0
click at [437, 424] on tr "Oct 04, 2025 05:04 AM Warehouse size S L SRVCACCT_QLIK_IIP" at bounding box center [888, 424] width 1293 height 24
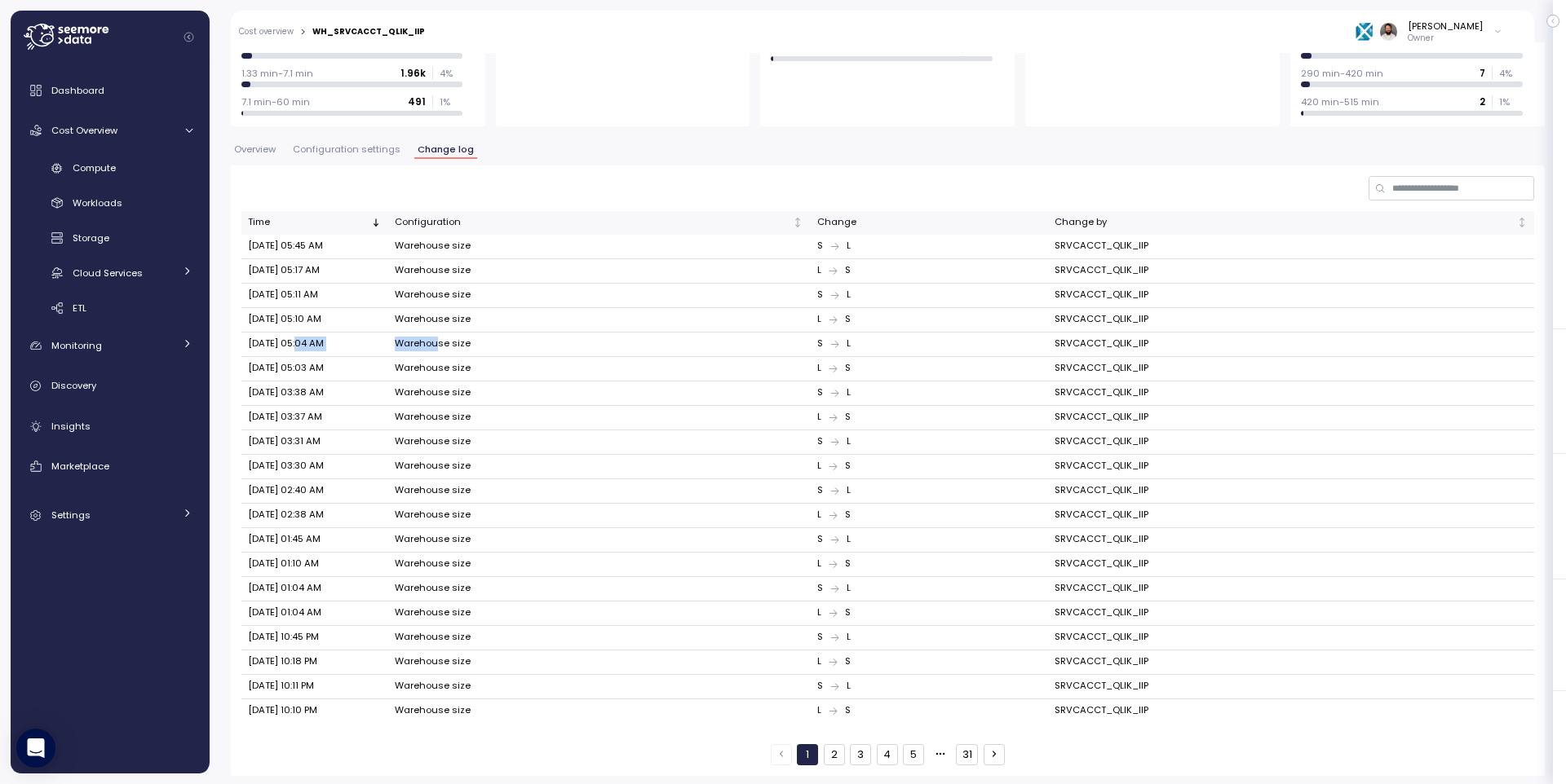
scroll to position [243, 0]
click at [836, 627] on button "2" at bounding box center [835, 759] width 21 height 21
click at [867, 627] on button "3" at bounding box center [861, 759] width 21 height 21
click at [815, 627] on button "1" at bounding box center [808, 759] width 21 height 21
click at [370, 164] on div "Overview Configuration settings Change log" at bounding box center [887, 159] width 1314 height 21
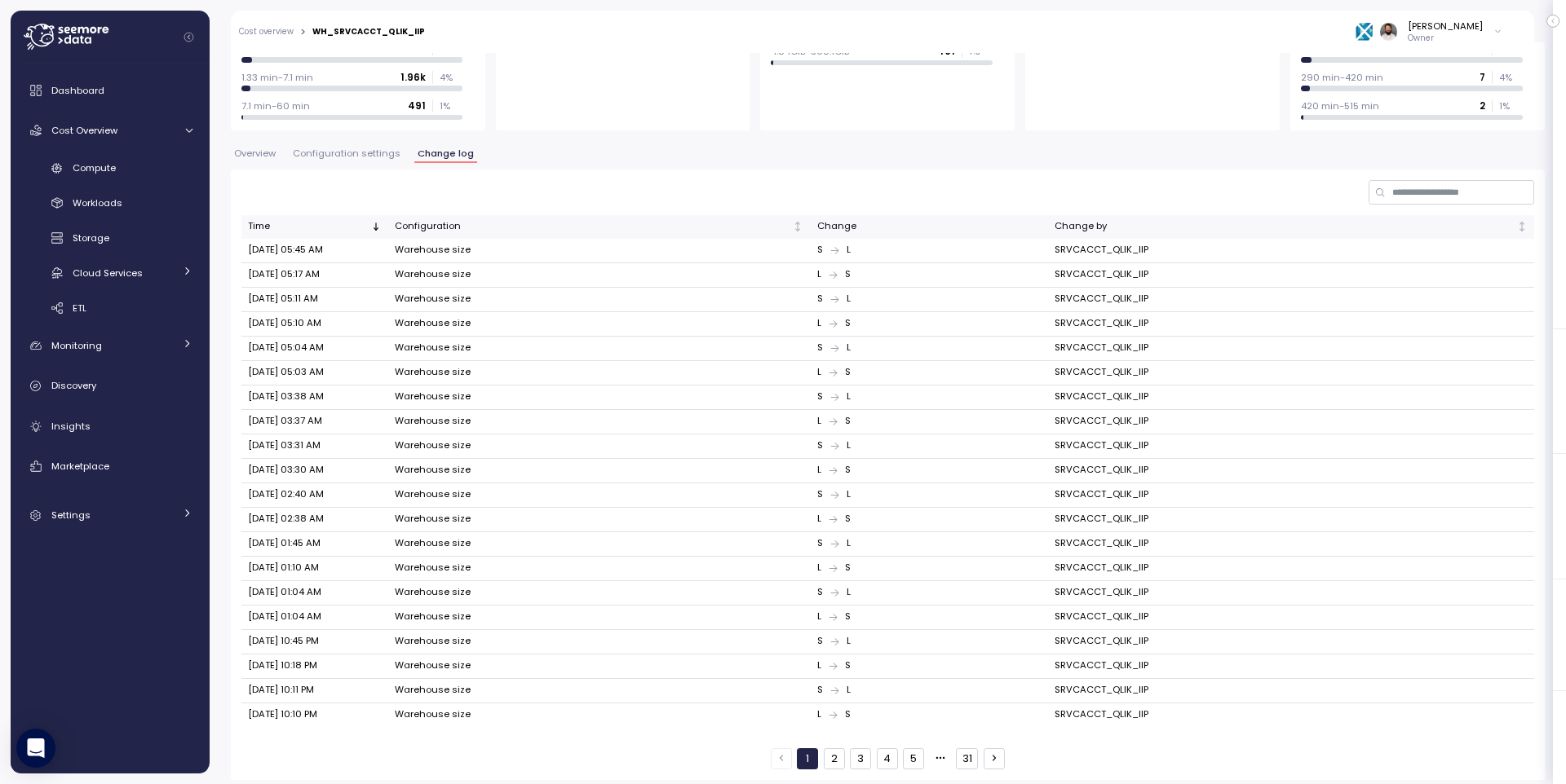
click at [374, 159] on span "Configuration settings" at bounding box center [347, 153] width 107 height 9
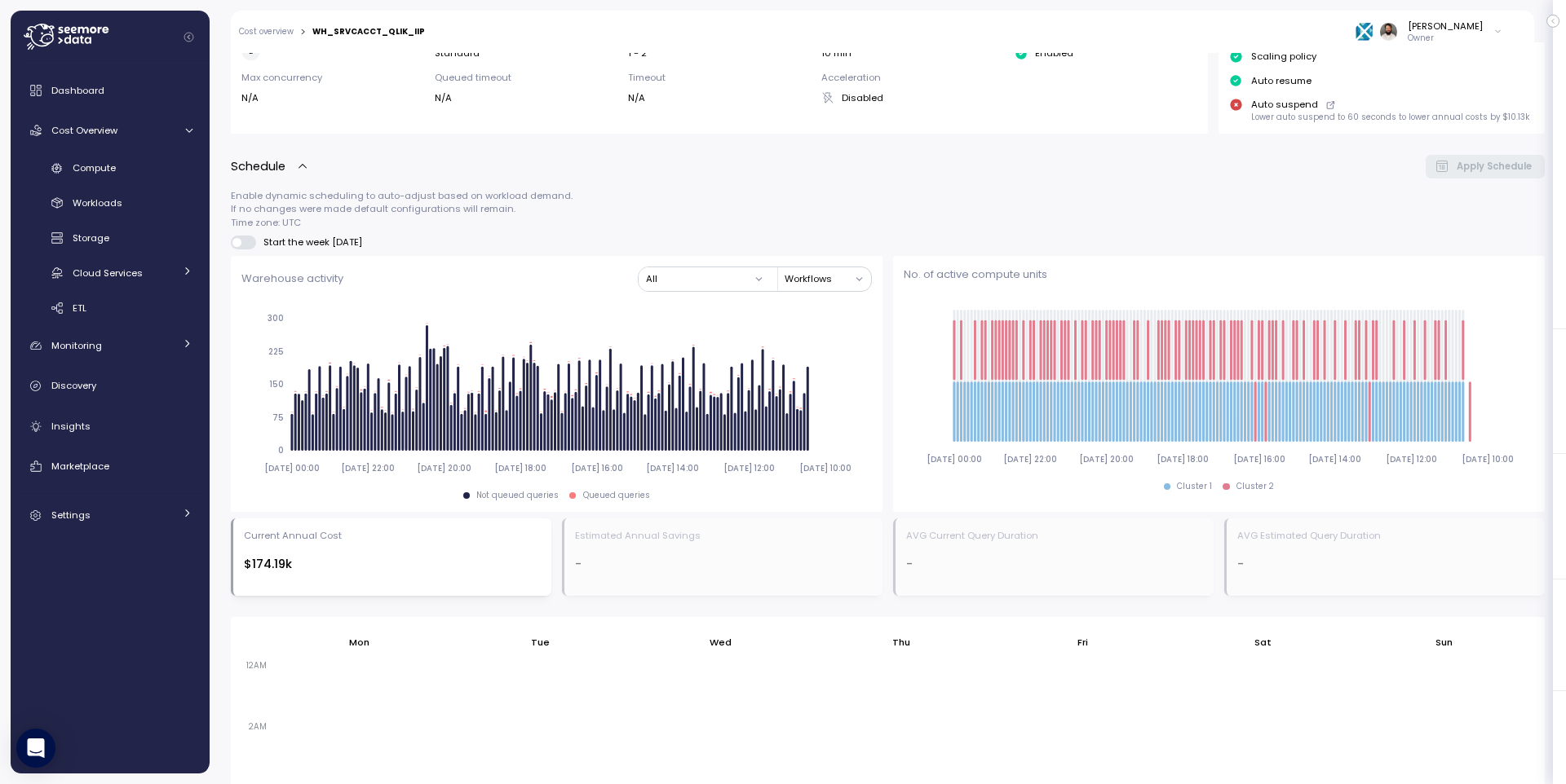
scroll to position [1058, 0]
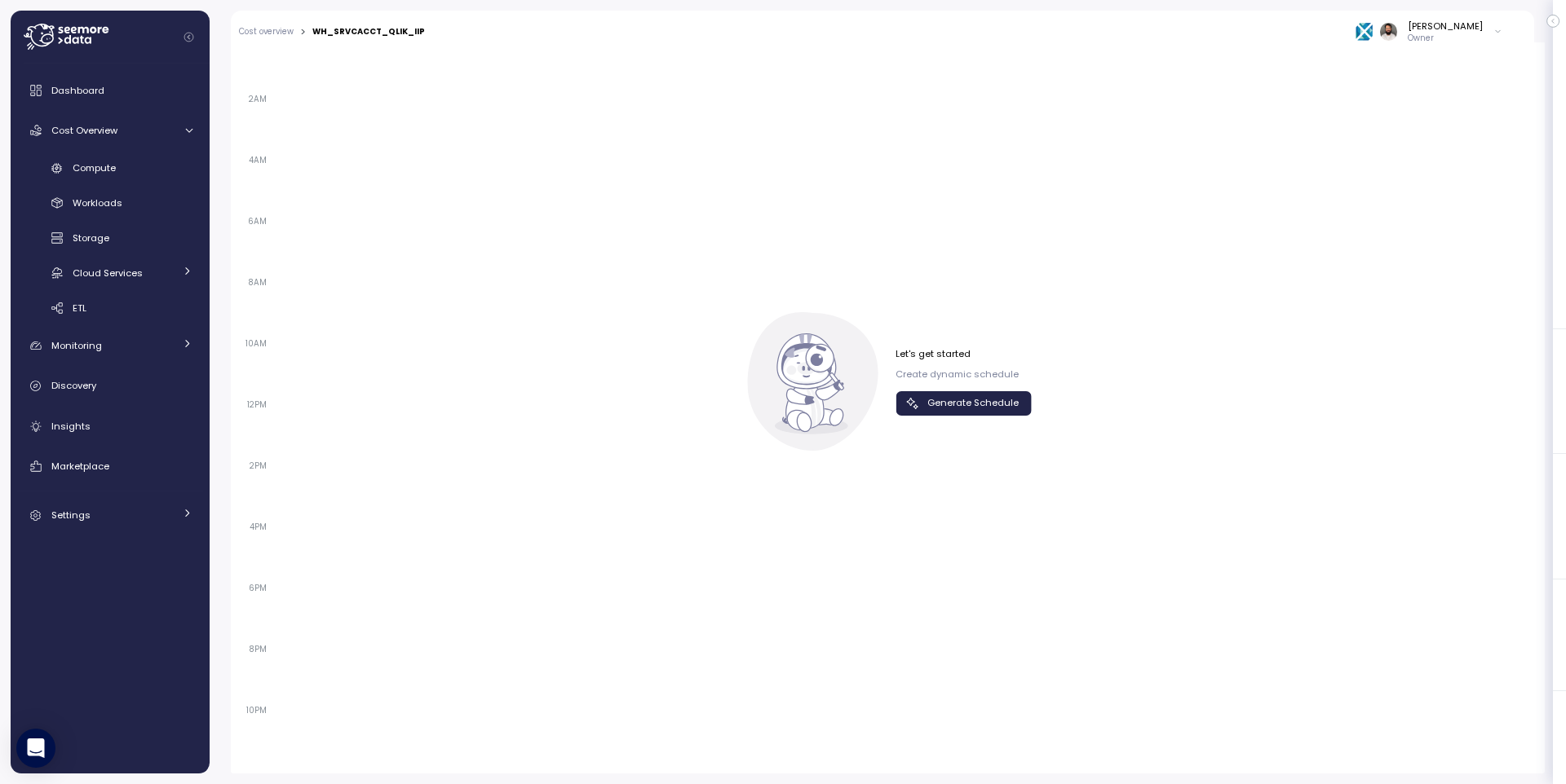
click at [954, 411] on span "Generate Schedule" at bounding box center [972, 403] width 91 height 22
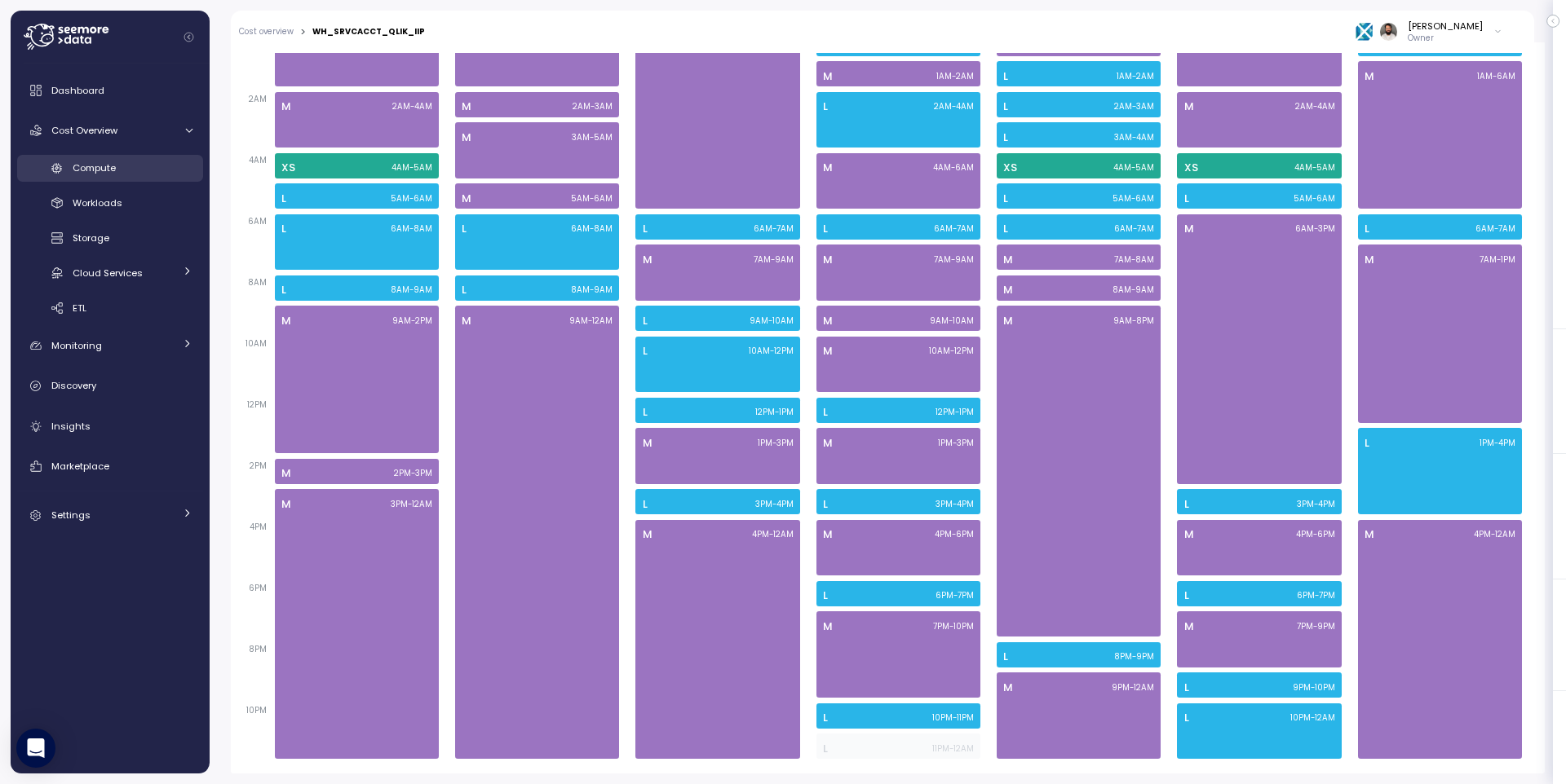
click at [88, 163] on span "Compute" at bounding box center [94, 167] width 43 height 13
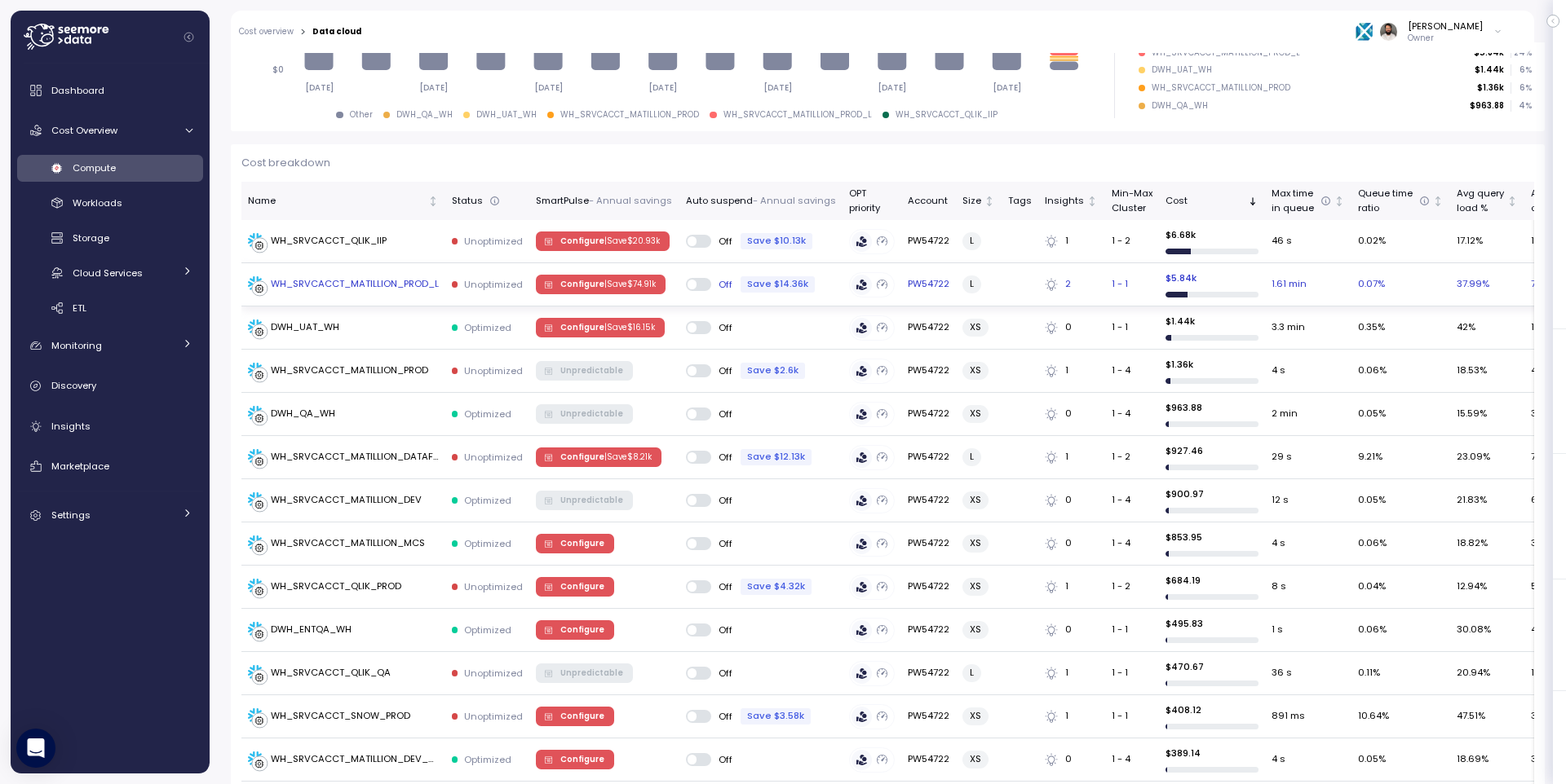
scroll to position [388, 0]
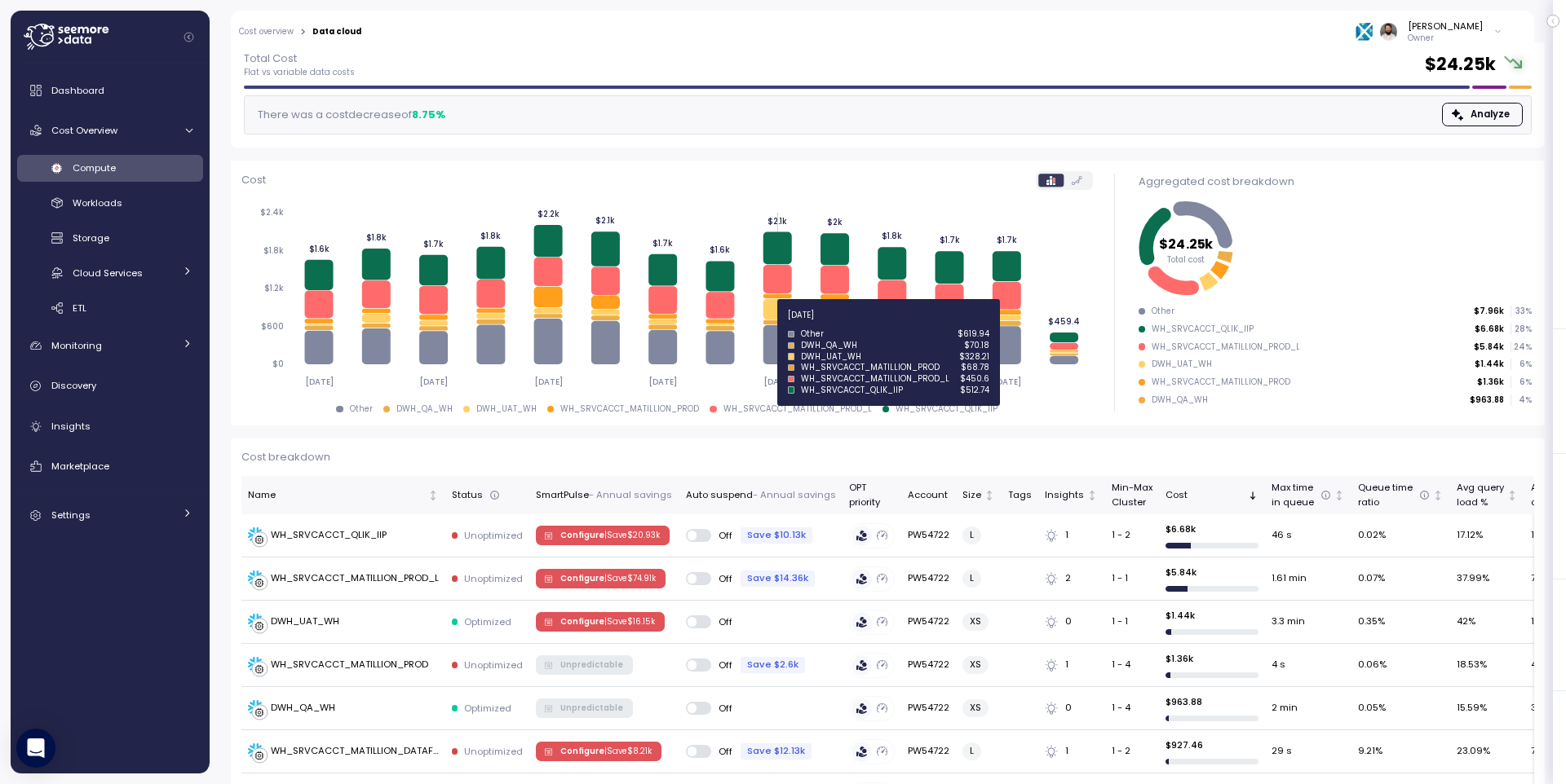
scroll to position [97, 0]
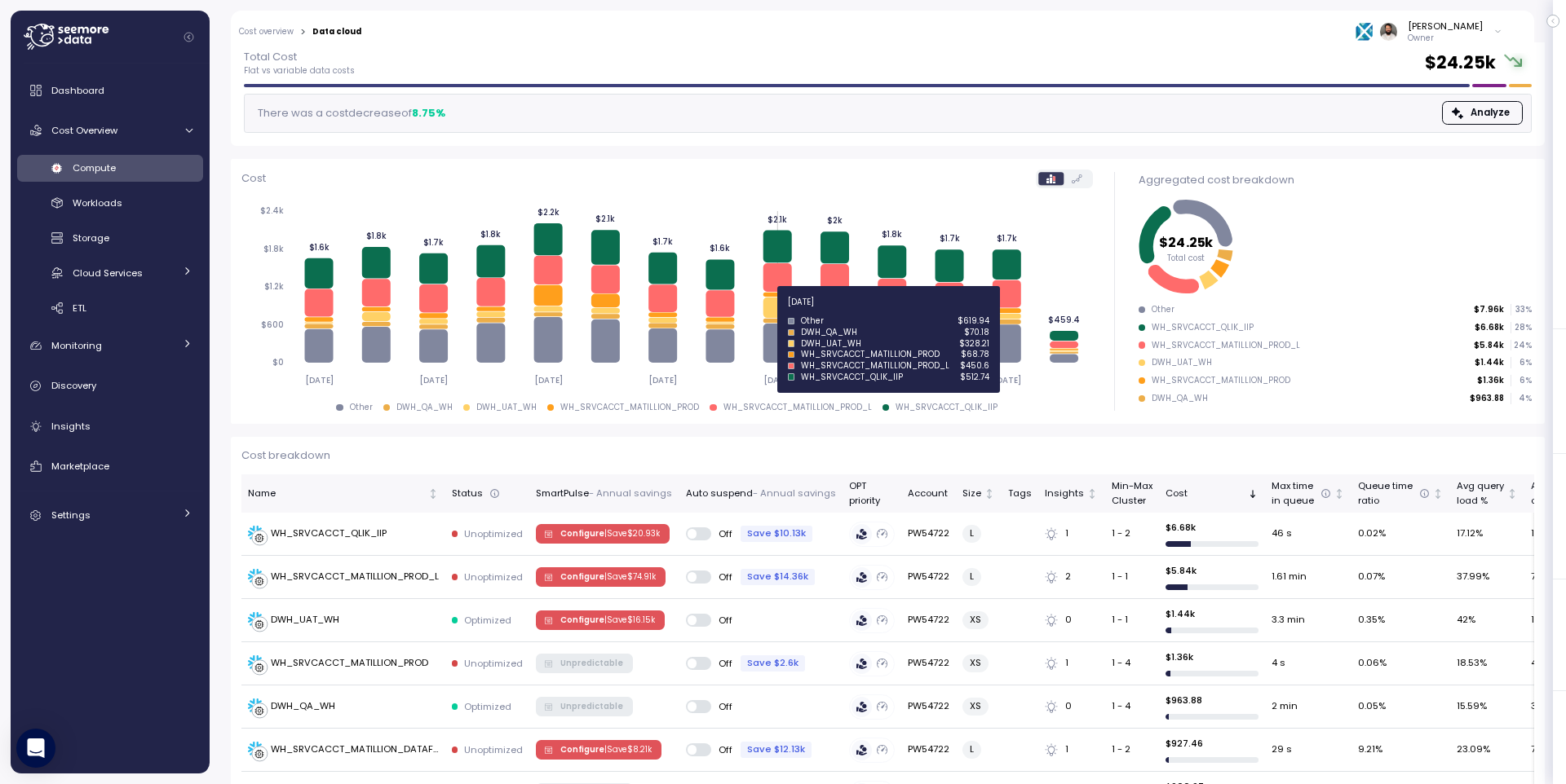
click at [778, 312] on icon at bounding box center [777, 308] width 29 height 21
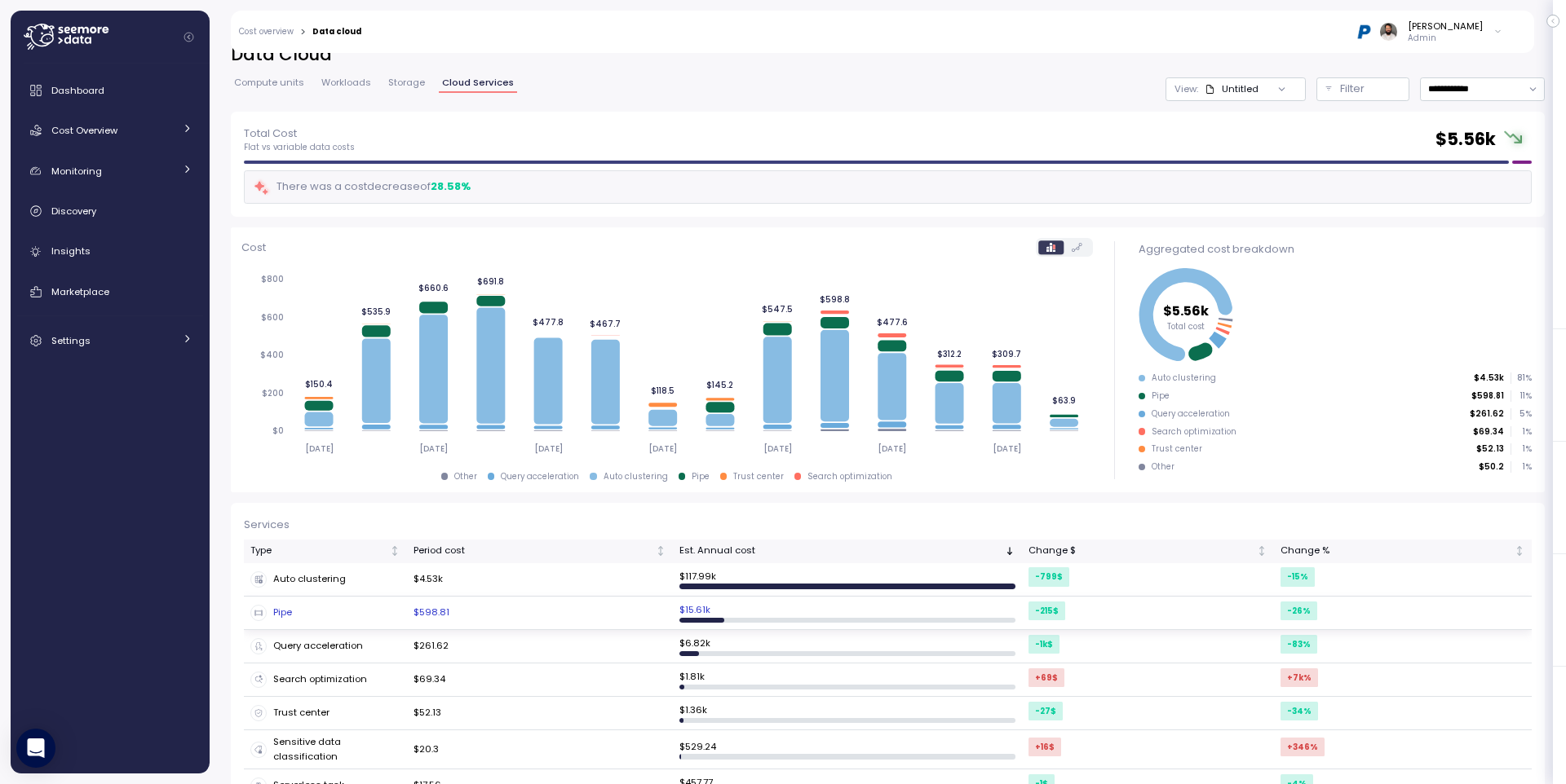
scroll to position [21, 0]
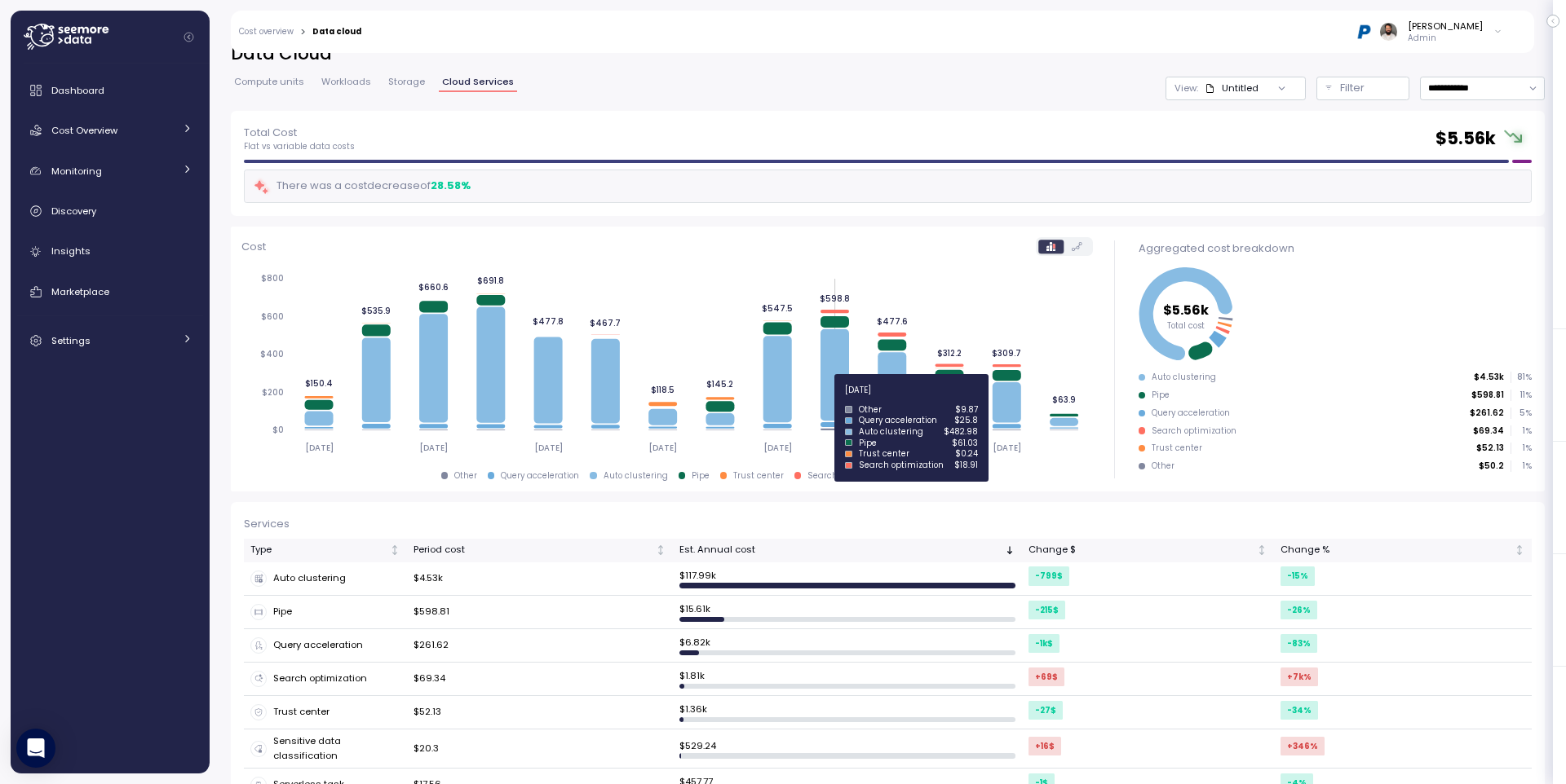
click at [831, 395] on icon at bounding box center [835, 374] width 29 height 91
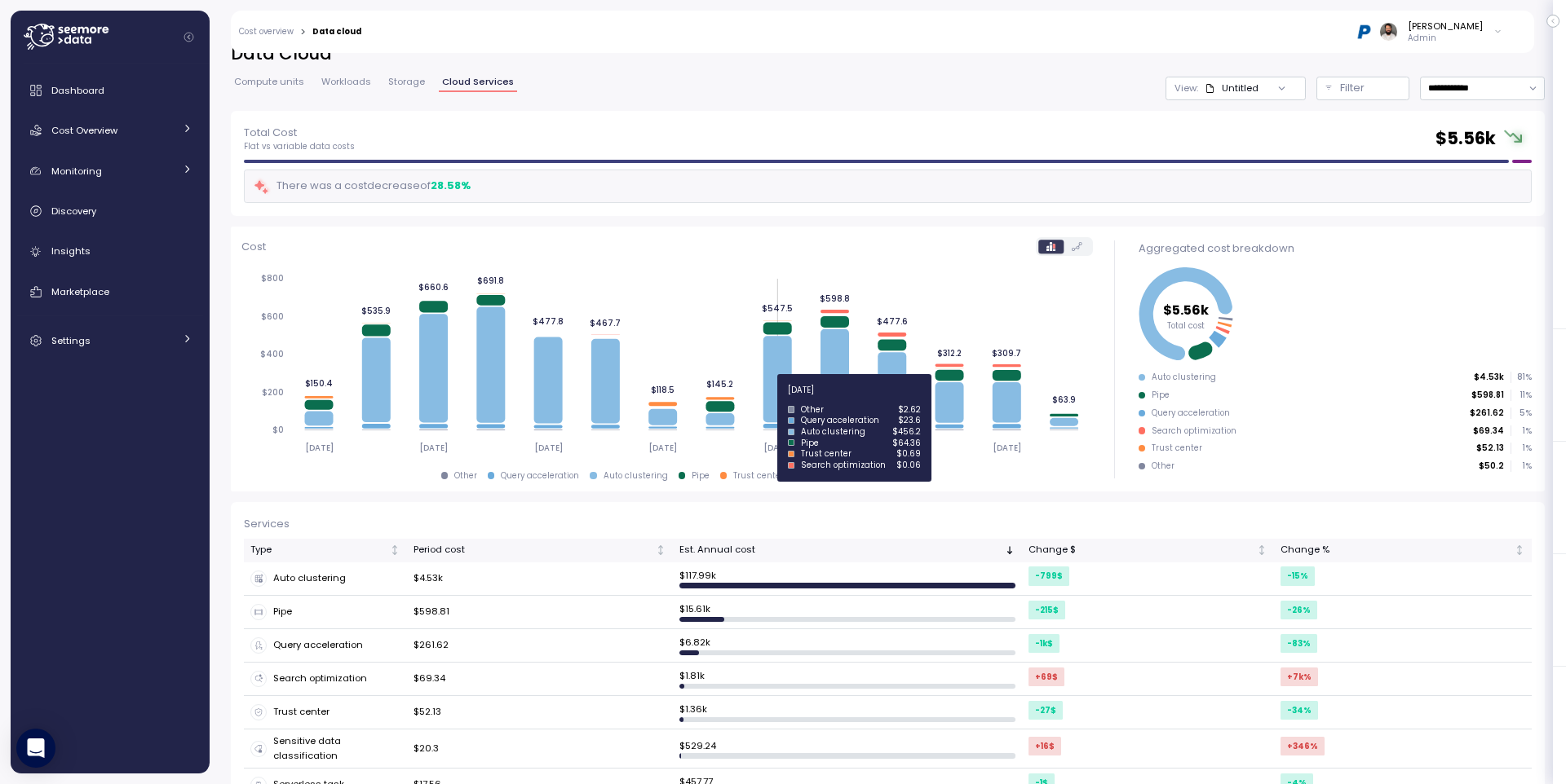
click at [774, 399] on icon at bounding box center [777, 379] width 29 height 87
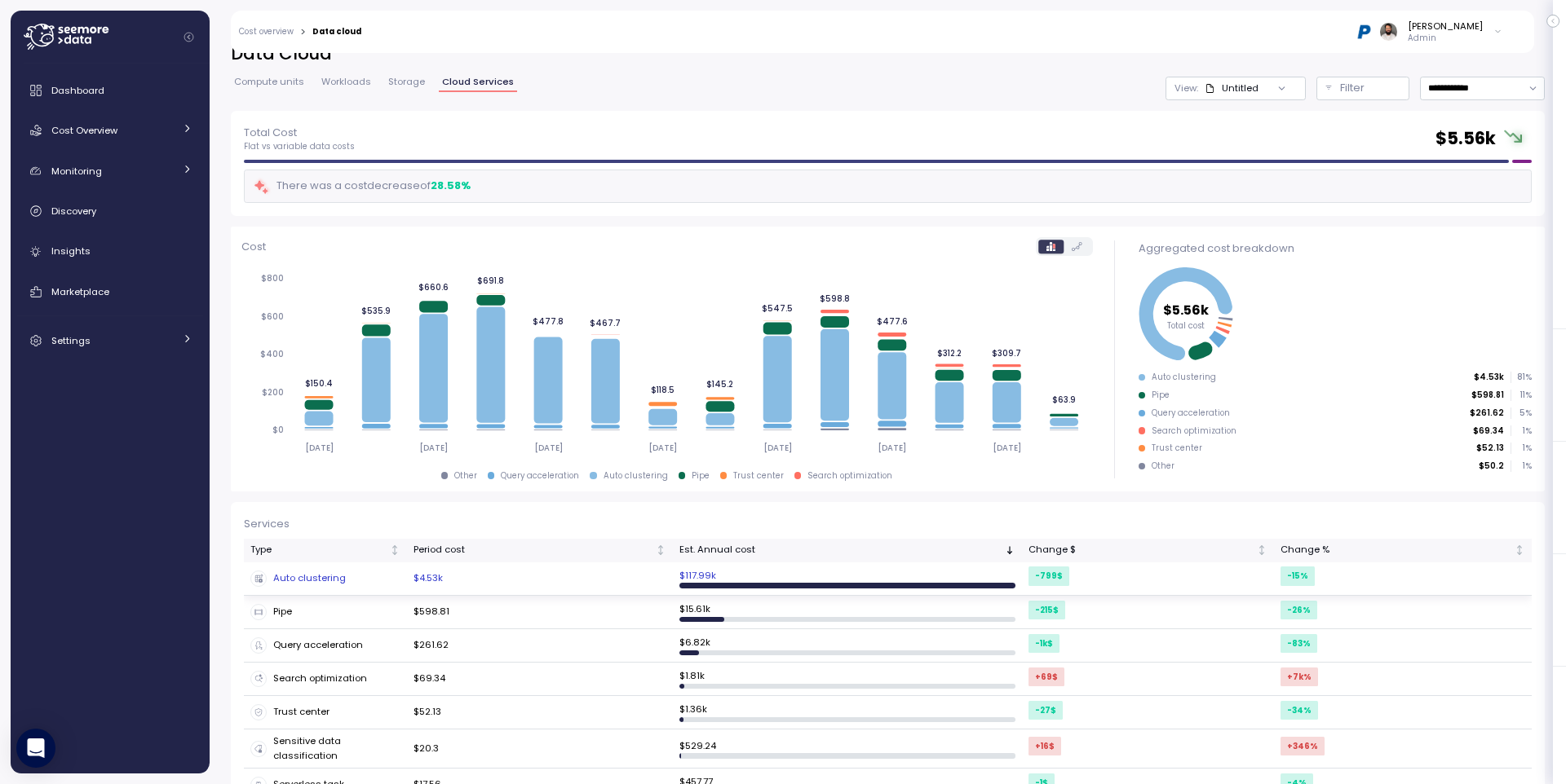
click at [386, 585] on div "Auto clustering" at bounding box center [325, 579] width 150 height 16
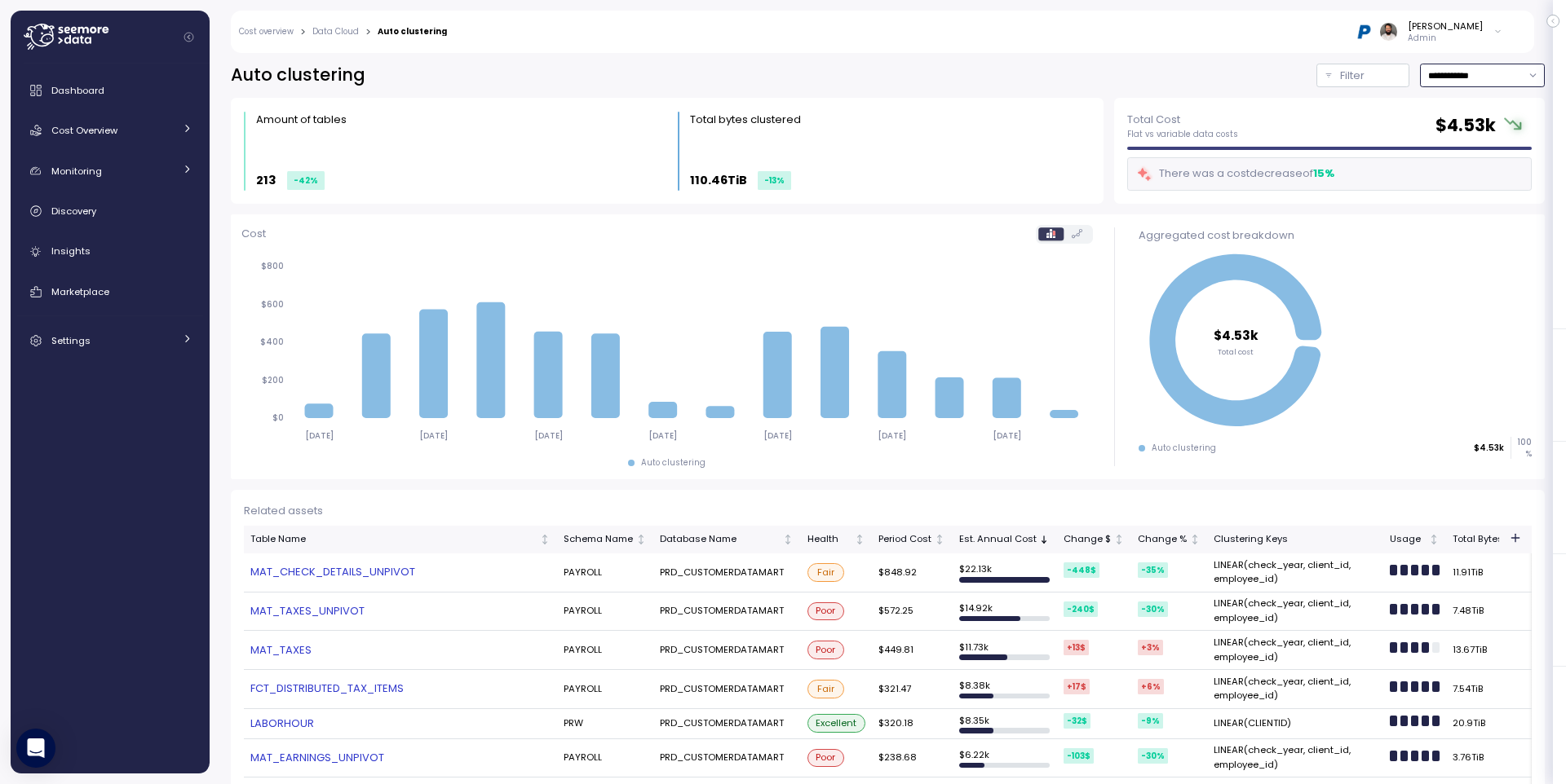
click at [1495, 77] on input "**********" at bounding box center [1483, 75] width 125 height 23
click at [1489, 195] on div "Last 30 days" at bounding box center [1478, 193] width 61 height 13
type input "**********"
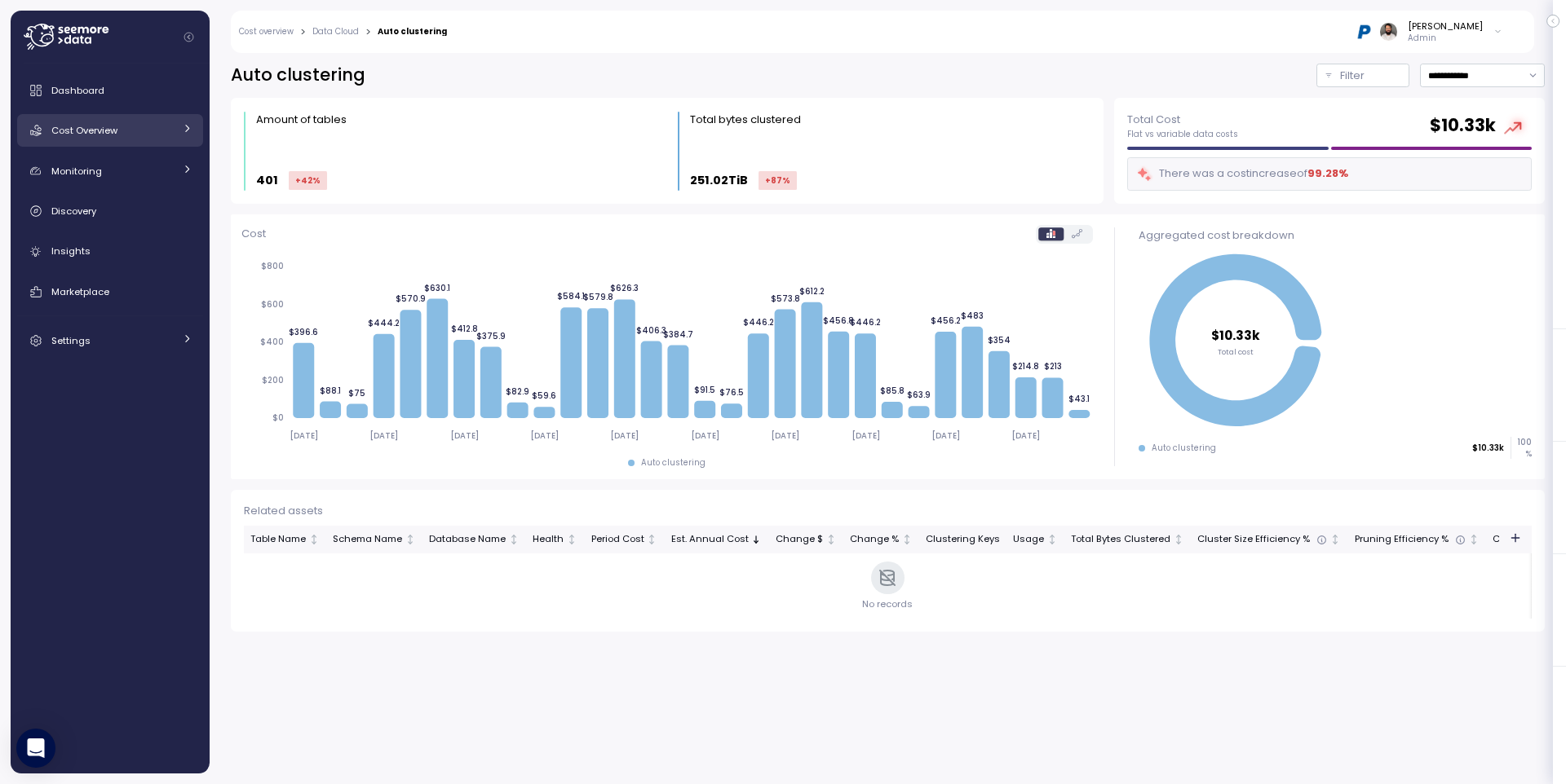
click at [134, 132] on div "Cost Overview" at bounding box center [112, 130] width 122 height 16
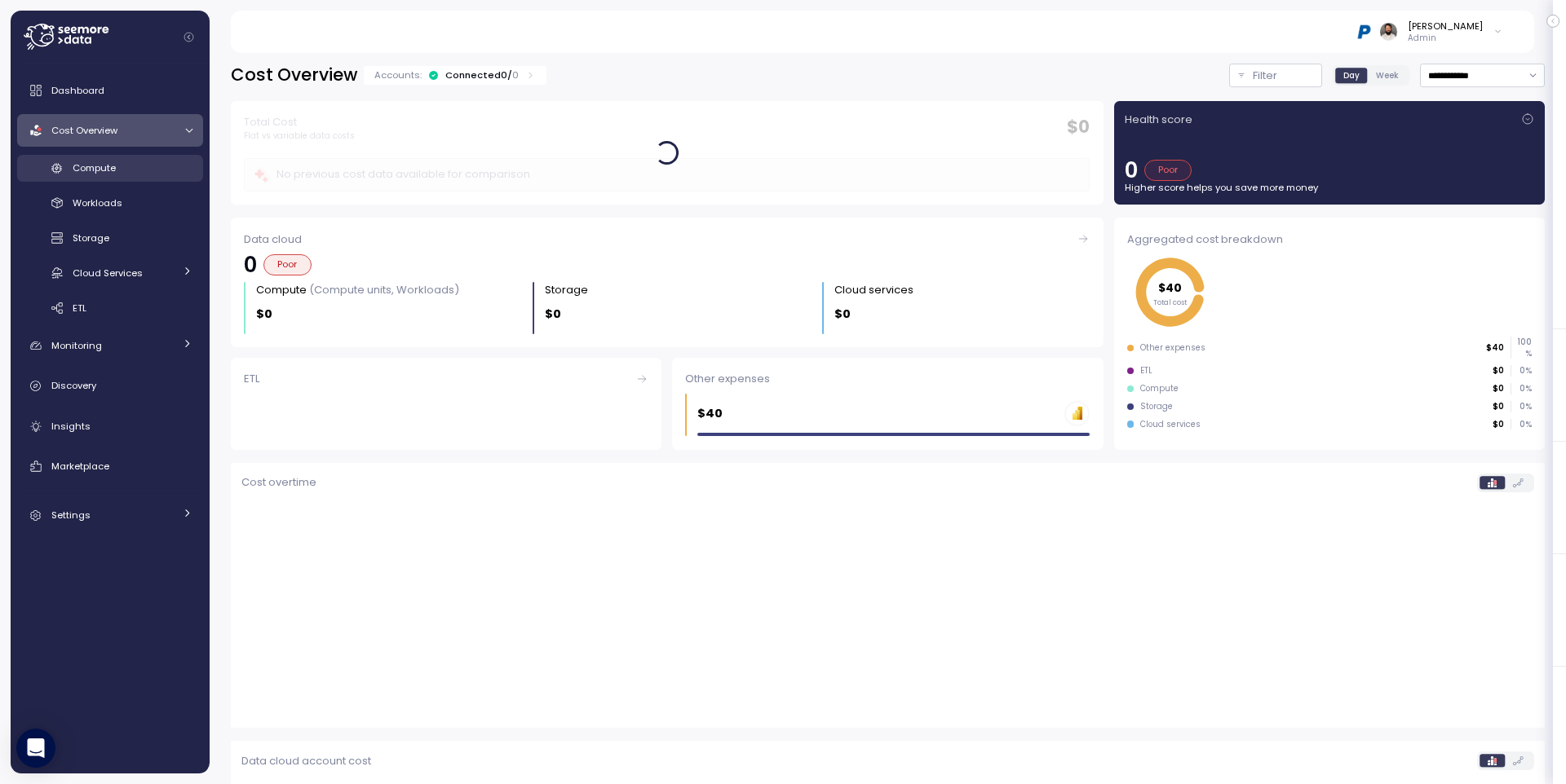
click at [140, 165] on div "Compute" at bounding box center [133, 167] width 120 height 16
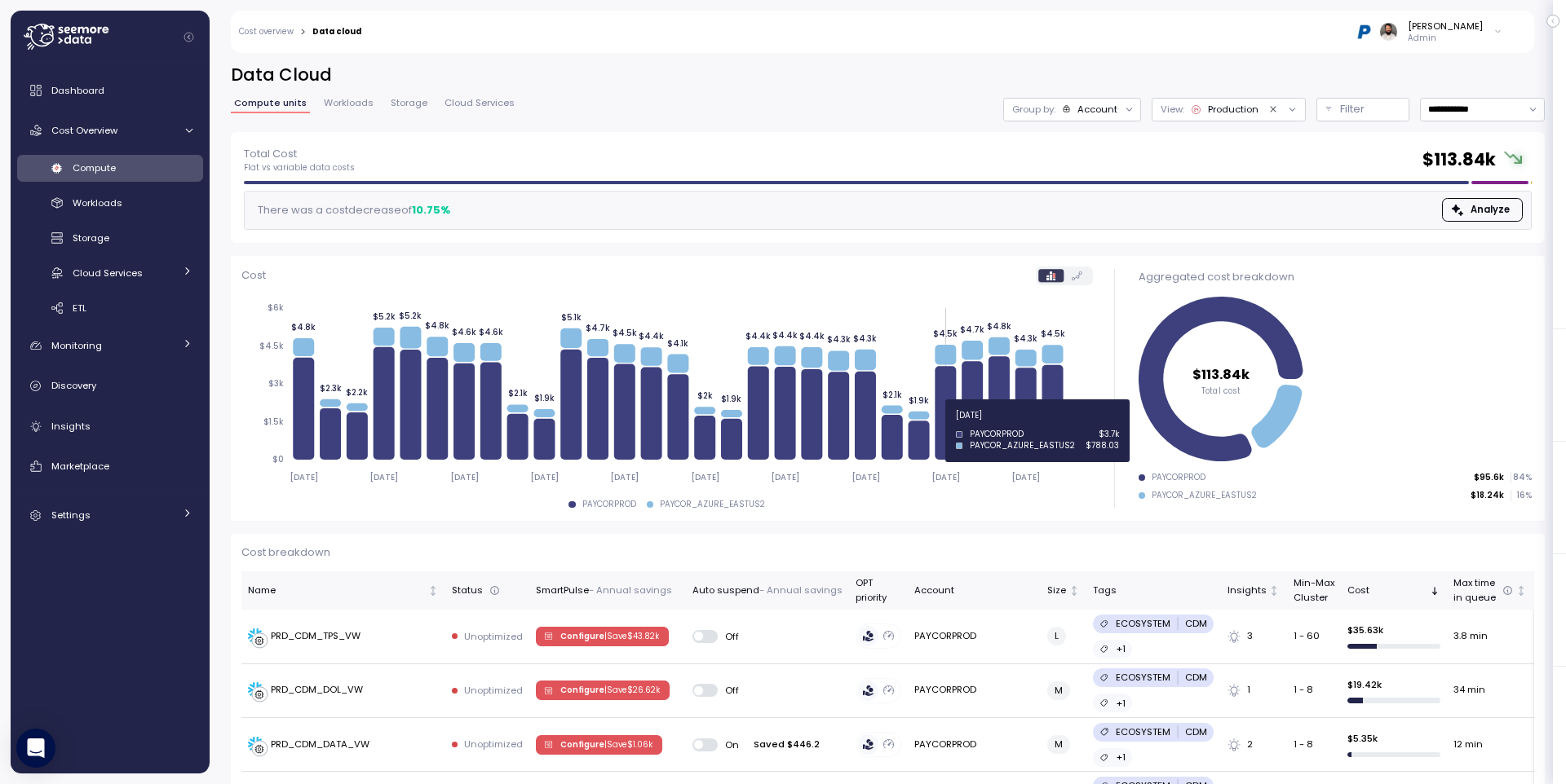
click at [945, 424] on icon at bounding box center [945, 413] width 21 height 94
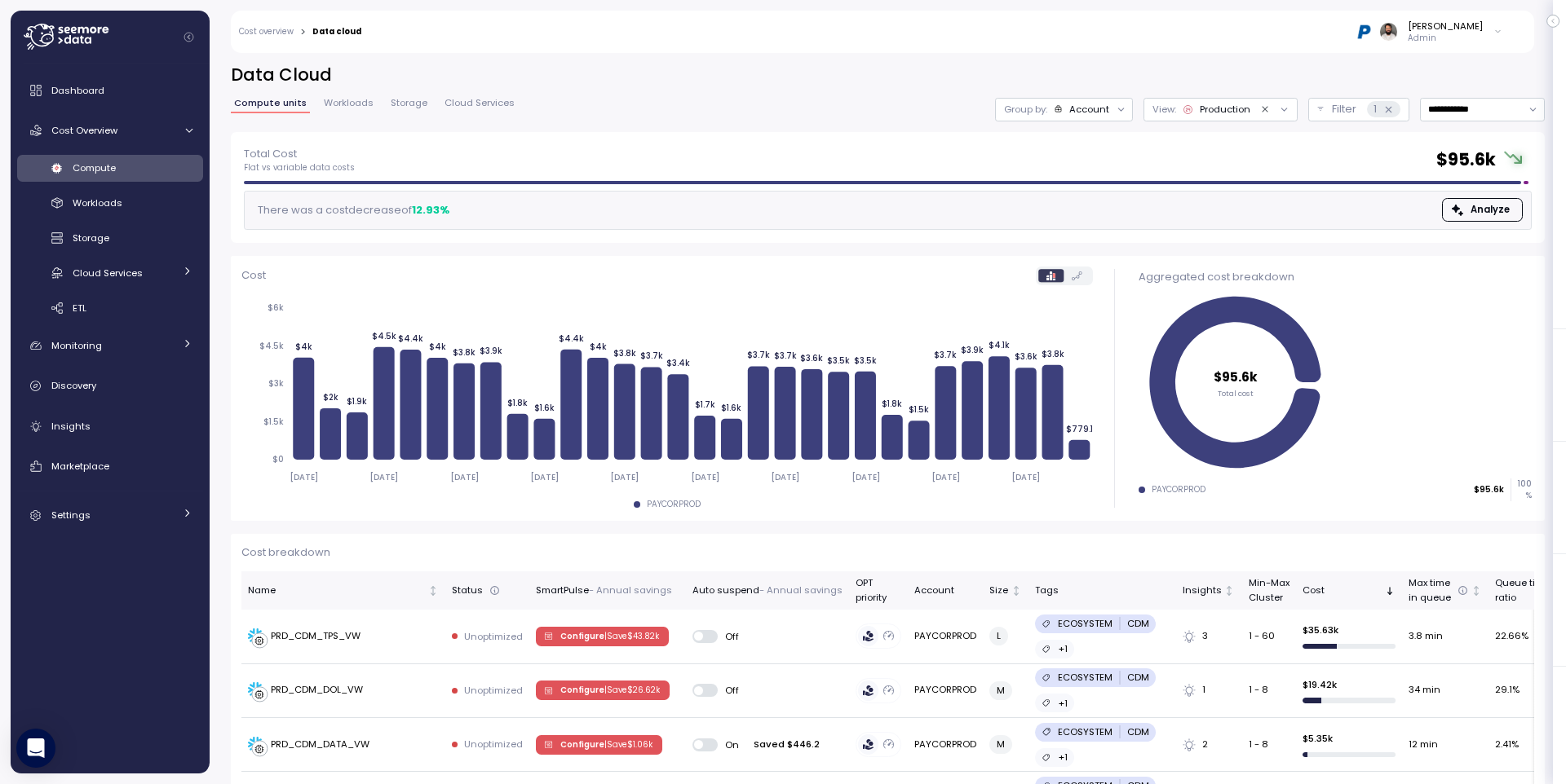
click at [1054, 114] on div "Account" at bounding box center [1082, 109] width 56 height 13
click at [1090, 203] on p "Compute unit" at bounding box center [1072, 199] width 64 height 13
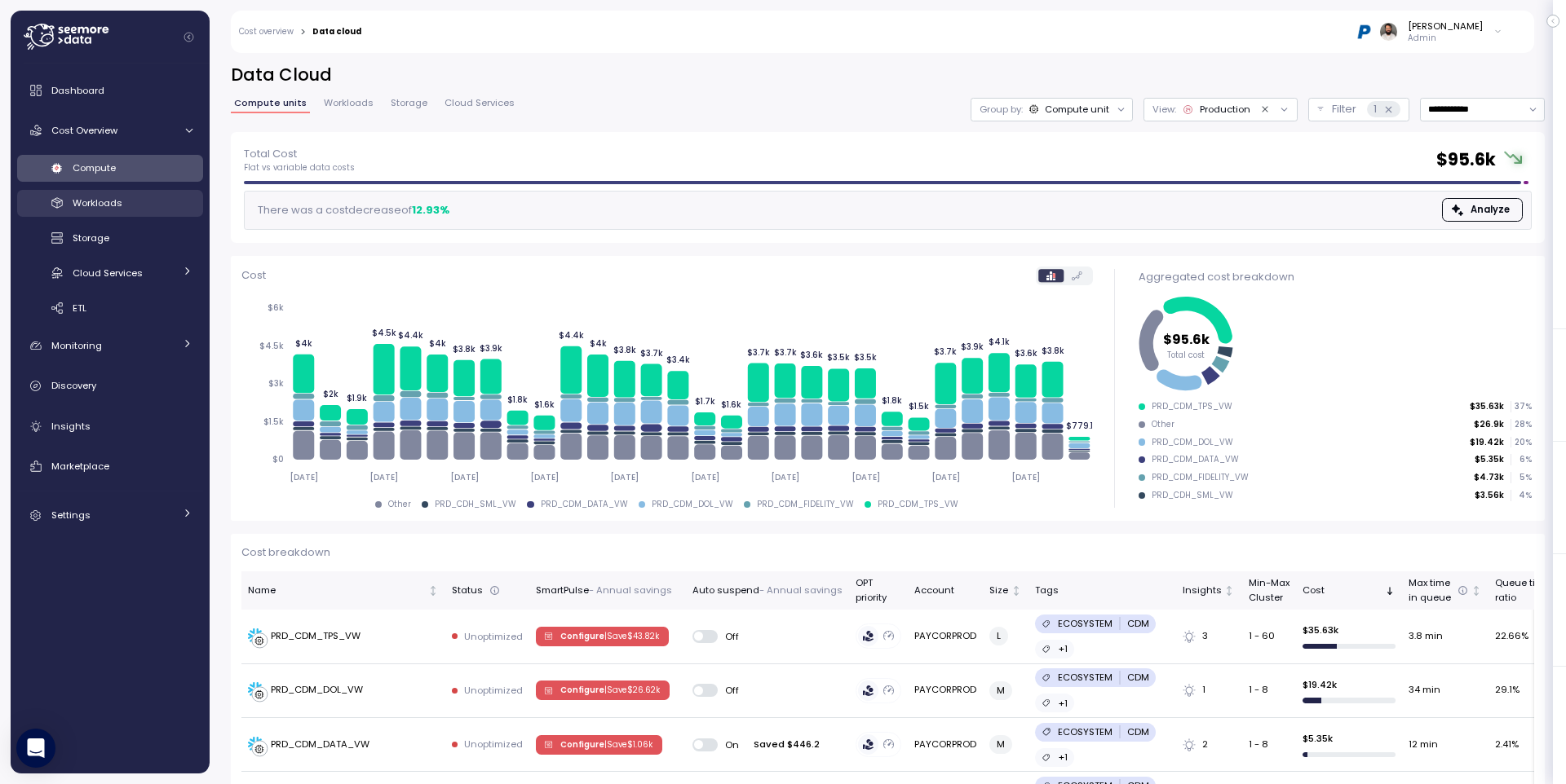
click at [90, 201] on span "Workloads" at bounding box center [97, 203] width 49 height 13
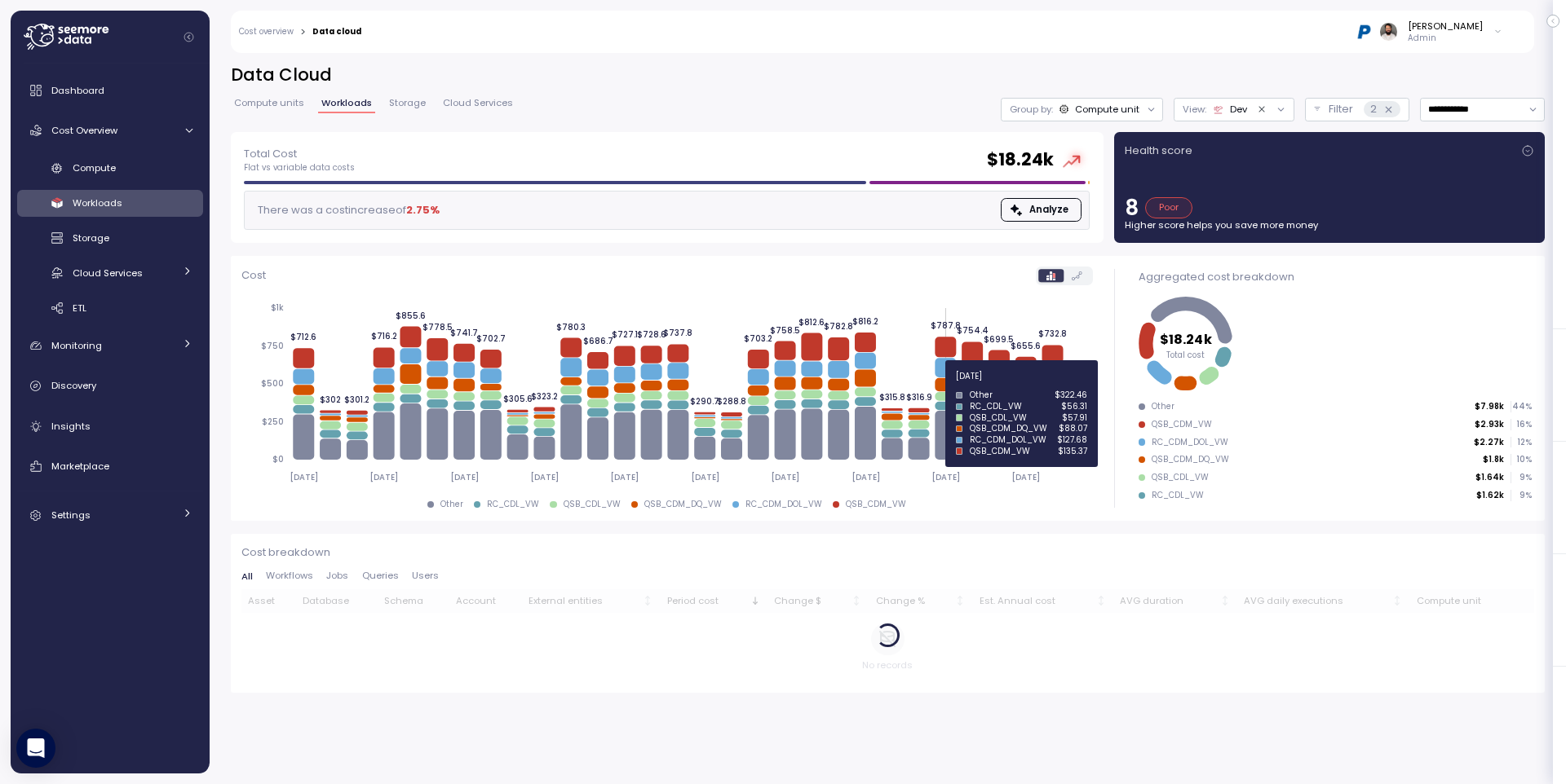
click at [945, 386] on icon at bounding box center [945, 385] width 21 height 13
